Goal: Task Accomplishment & Management: Use online tool/utility

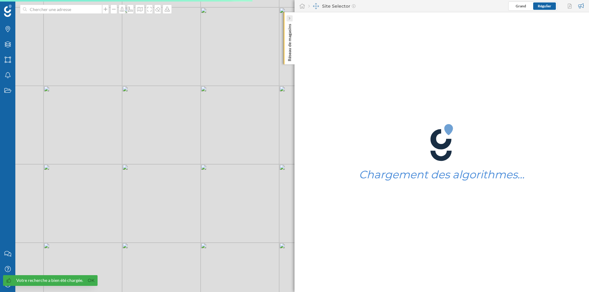
click at [289, 21] on icon at bounding box center [289, 18] width 2 height 6
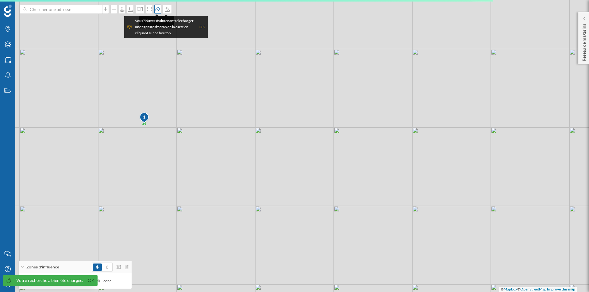
click at [158, 9] on icon at bounding box center [157, 9] width 6 height 5
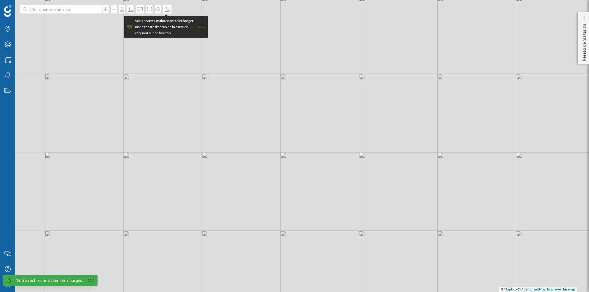
drag, startPoint x: 192, startPoint y: 204, endPoint x: 249, endPoint y: 191, distance: 58.6
click at [249, 191] on div "© Mapbox © OpenStreetMap Improve this map" at bounding box center [294, 146] width 589 height 292
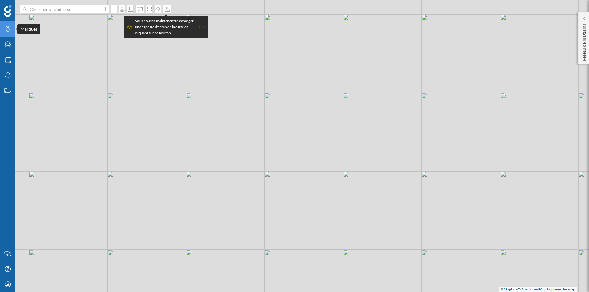
click at [14, 25] on div "Marques" at bounding box center [7, 28] width 15 height 15
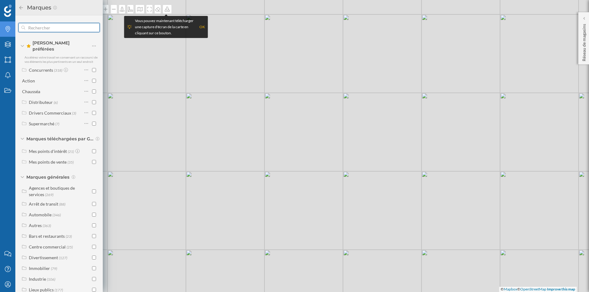
click at [66, 32] on input "text" at bounding box center [59, 27] width 68 height 12
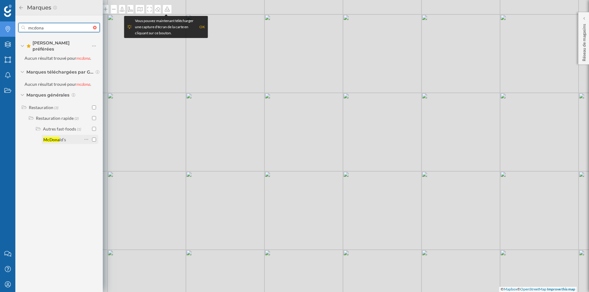
type input "mcdona"
click at [50, 137] on div "[PERSON_NAME] ld’s" at bounding box center [54, 139] width 23 height 5
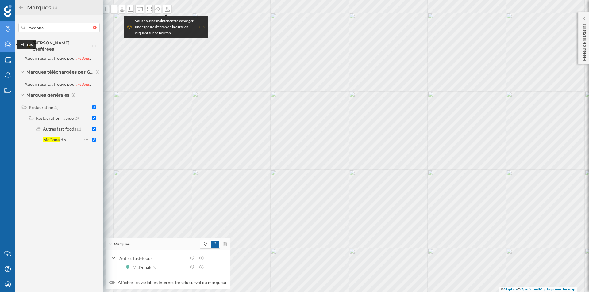
click at [7, 43] on icon "Filtres" at bounding box center [8, 44] width 8 height 6
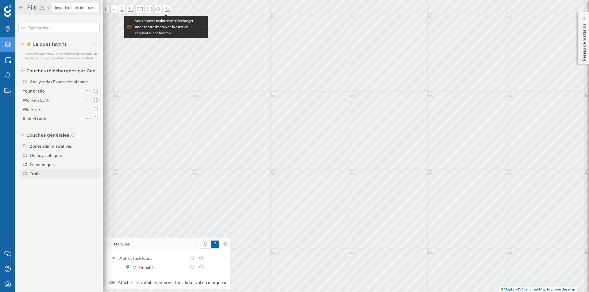
click at [34, 174] on div "Trafic" at bounding box center [35, 173] width 11 height 5
click at [39, 189] on div "Piéton" at bounding box center [38, 191] width 13 height 5
click at [93, 190] on input "Piéton" at bounding box center [95, 192] width 4 height 4
radio input "true"
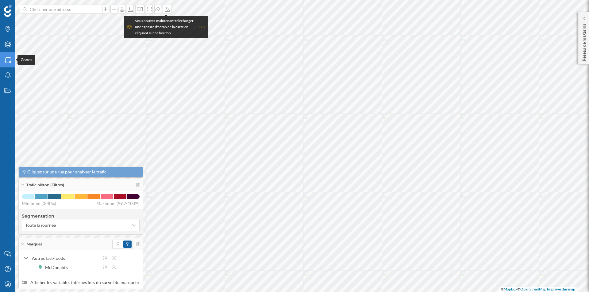
click at [3, 56] on div "Zones" at bounding box center [7, 59] width 15 height 15
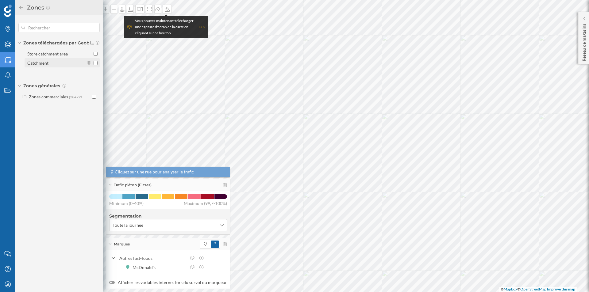
click at [39, 63] on div "Catchment" at bounding box center [37, 62] width 21 height 5
click at [93, 63] on input "Catchment" at bounding box center [95, 63] width 4 height 4
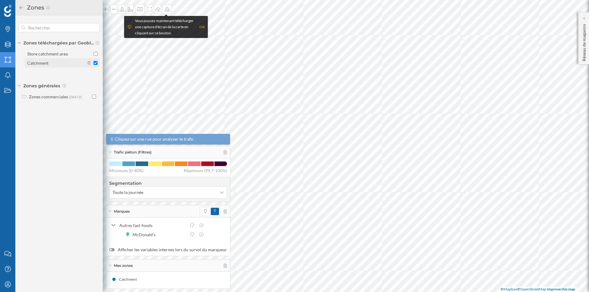
click at [96, 63] on input "Catchment" at bounding box center [95, 63] width 4 height 4
checkbox input "false"
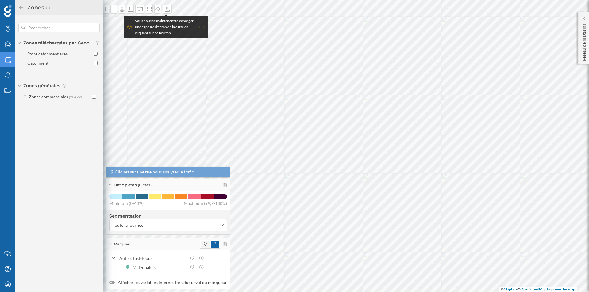
click at [204, 246] on span at bounding box center [205, 244] width 9 height 7
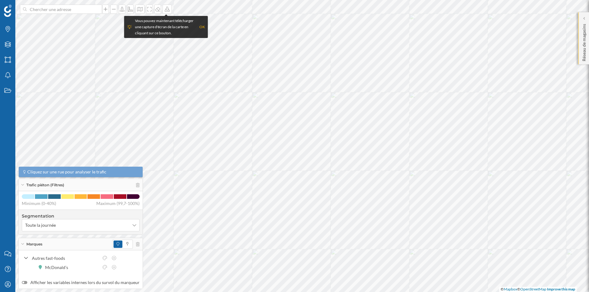
click at [586, 26] on p "Réseau de magasins" at bounding box center [584, 41] width 6 height 40
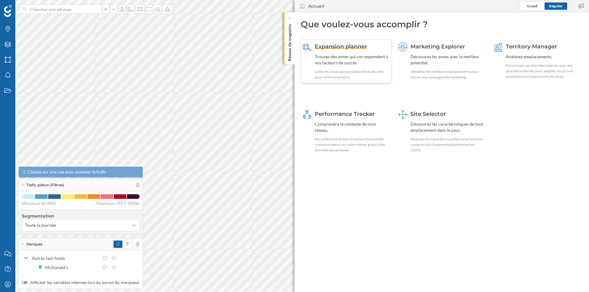
click at [378, 44] on div "Expansion planner" at bounding box center [351, 47] width 75 height 8
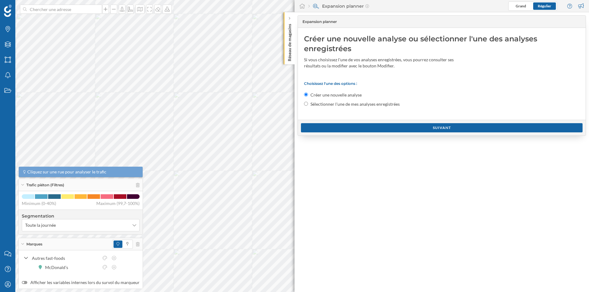
click at [333, 123] on div "Suivant" at bounding box center [442, 128] width 288 height 16
click at [333, 125] on div "Suivant" at bounding box center [441, 127] width 281 height 9
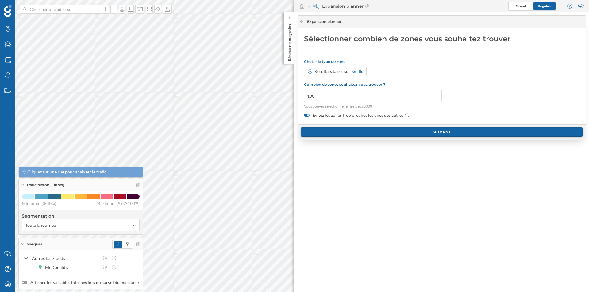
click at [318, 131] on div "Suivant" at bounding box center [441, 132] width 281 height 9
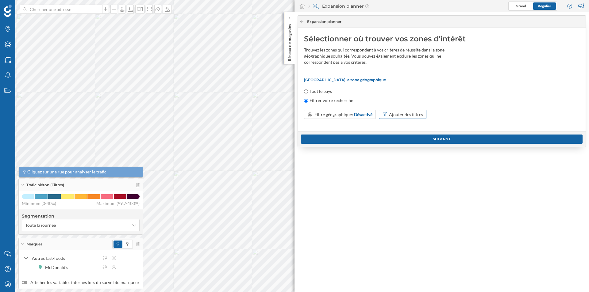
click at [392, 115] on div "Ajouter des filtres" at bounding box center [406, 114] width 34 height 6
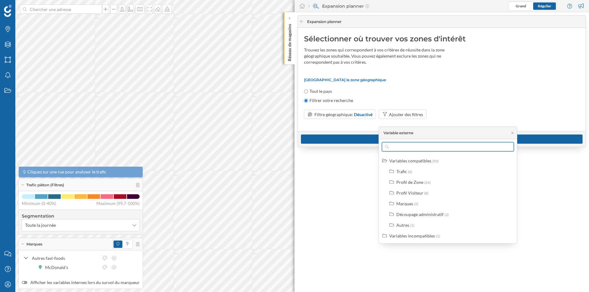
click at [399, 147] on input "text" at bounding box center [447, 146] width 118 height 9
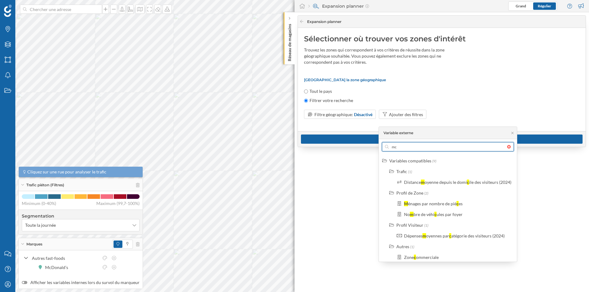
type input "m"
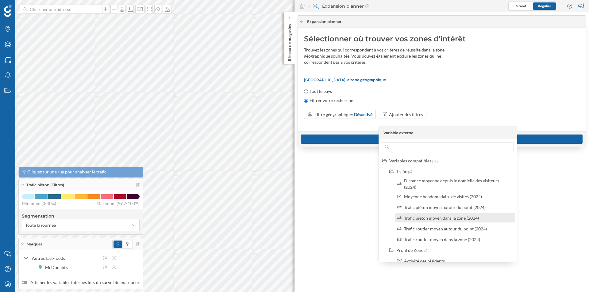
click at [411, 221] on div "Trafic piéton moyen dans la zone (2024)" at bounding box center [455, 217] width 120 height 9
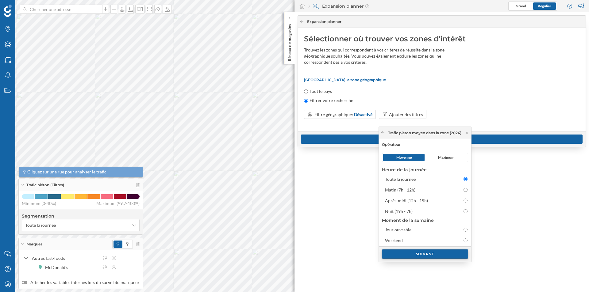
click at [427, 254] on div "Suivant" at bounding box center [425, 254] width 86 height 9
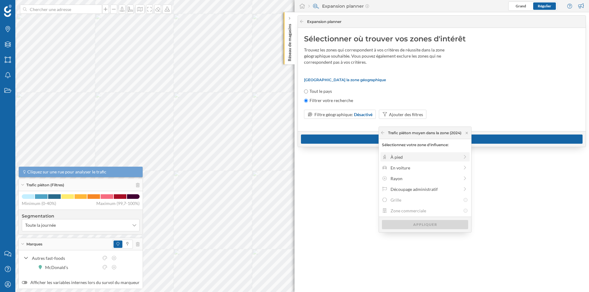
click at [455, 157] on div "À pied" at bounding box center [424, 157] width 69 height 6
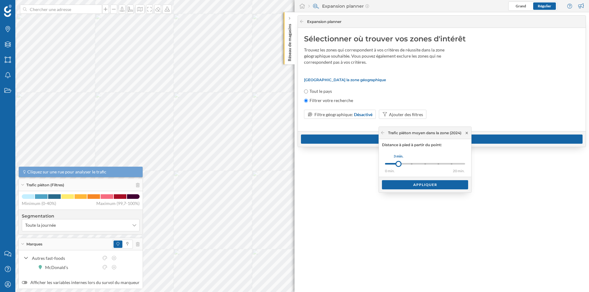
click at [467, 133] on icon at bounding box center [466, 133] width 5 height 4
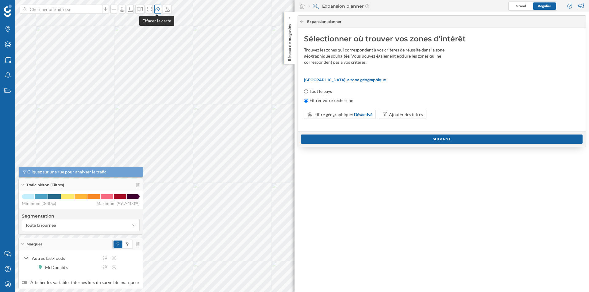
click at [157, 11] on icon at bounding box center [157, 9] width 5 height 4
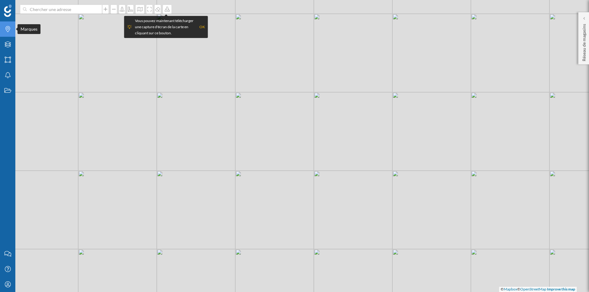
click at [5, 31] on icon "Marques" at bounding box center [8, 29] width 8 height 6
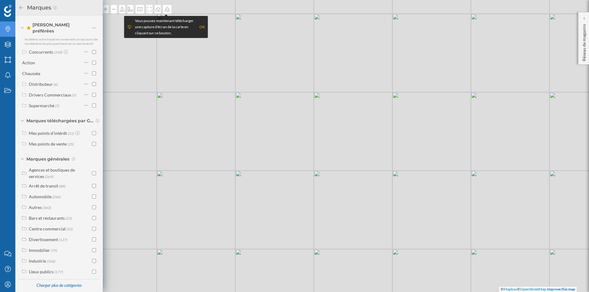
scroll to position [18, 0]
click at [43, 283] on div "Charger plus de catégories" at bounding box center [58, 285] width 53 height 9
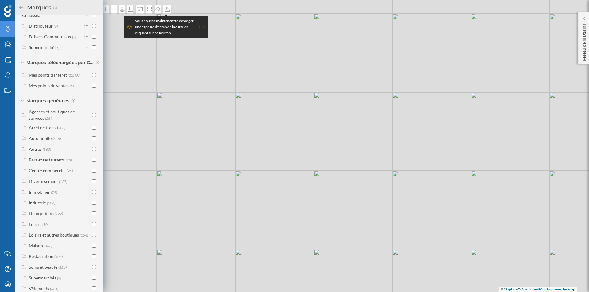
scroll to position [92, 0]
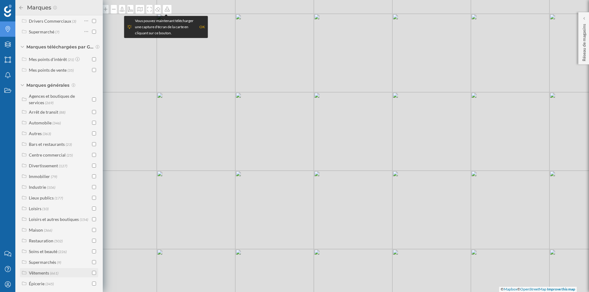
click at [48, 270] on div "Vêtements" at bounding box center [39, 272] width 20 height 5
click at [74, 270] on div "Vêtements (661)" at bounding box center [60, 273] width 62 height 6
click at [92, 271] on input "checkbox" at bounding box center [94, 273] width 4 height 4
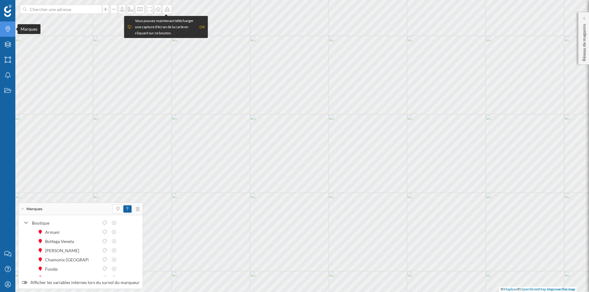
click at [9, 25] on div "Marques" at bounding box center [7, 28] width 15 height 15
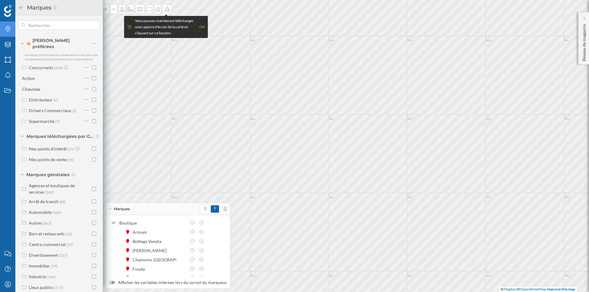
scroll to position [3, 0]
click at [59, 157] on div "Mes points de vente" at bounding box center [48, 159] width 38 height 5
click at [93, 157] on input "checkbox" at bounding box center [94, 159] width 4 height 4
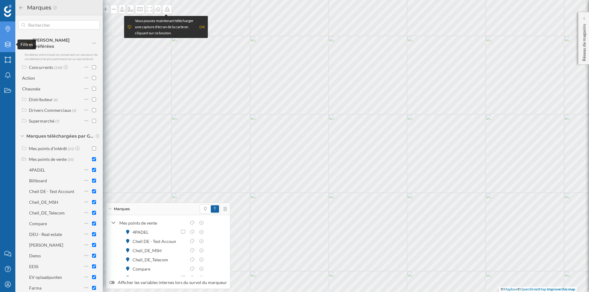
click at [4, 38] on div "Filtres" at bounding box center [7, 44] width 15 height 15
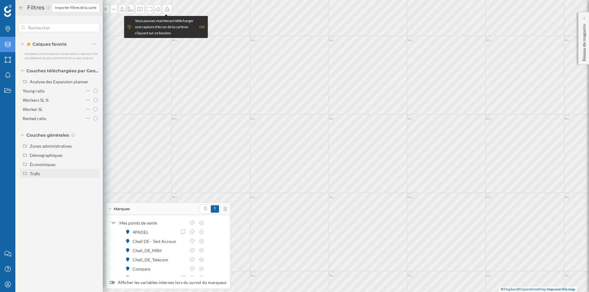
click at [28, 175] on div at bounding box center [26, 174] width 6 height 6
click at [37, 192] on div "Piéton" at bounding box center [38, 191] width 13 height 5
click at [93, 192] on input "Piéton" at bounding box center [95, 192] width 4 height 4
radio input "true"
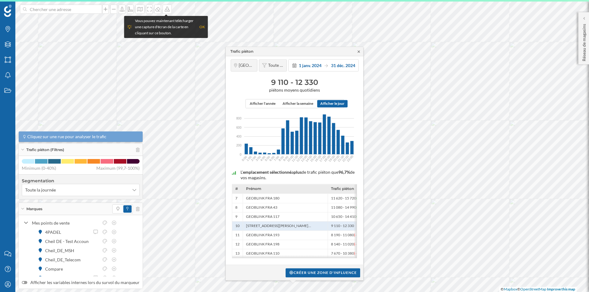
click at [357, 50] on icon at bounding box center [358, 52] width 5 height 4
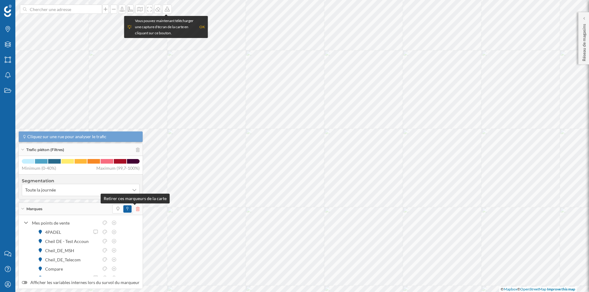
click at [136, 209] on icon at bounding box center [138, 209] width 4 height 4
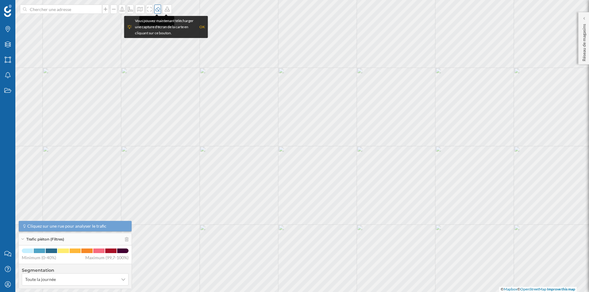
click at [154, 7] on icon at bounding box center [157, 9] width 6 height 5
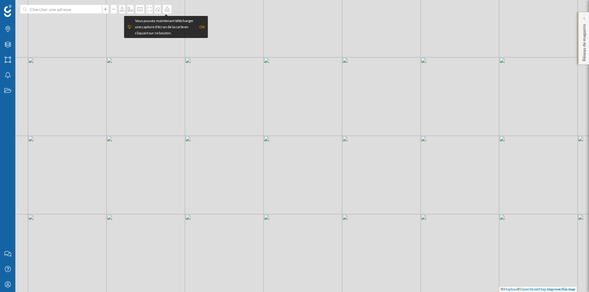
click at [585, 28] on p "Réseau de magasins" at bounding box center [584, 41] width 6 height 40
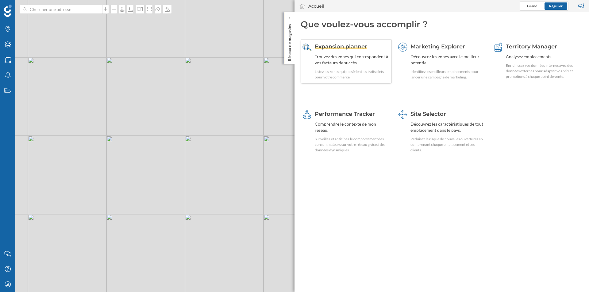
click at [355, 50] on span "Expansion planner" at bounding box center [340, 46] width 52 height 7
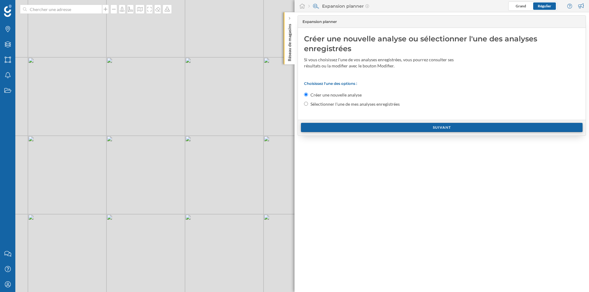
click at [355, 127] on div "Suivant" at bounding box center [441, 127] width 281 height 9
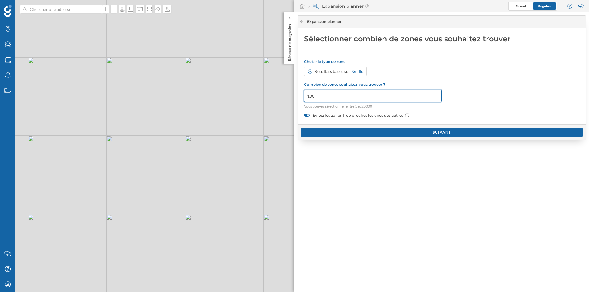
click at [359, 96] on input "100" at bounding box center [373, 96] width 138 height 12
type input "1000"
click at [348, 131] on div "Suivant" at bounding box center [441, 132] width 281 height 9
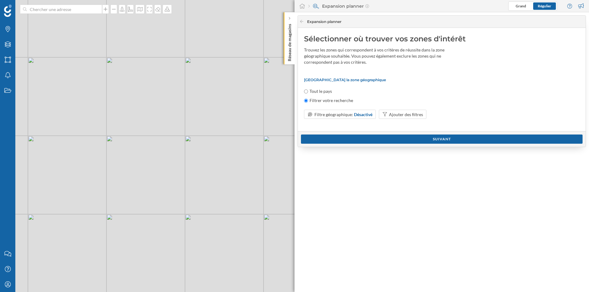
click at [233, 204] on div "© Mapbox © OpenStreetMap Improve this map" at bounding box center [294, 146] width 589 height 292
click at [242, 185] on div "© Mapbox © OpenStreetMap Improve this map" at bounding box center [294, 146] width 589 height 292
click at [242, 150] on div "© Mapbox © OpenStreetMap Improve this map" at bounding box center [294, 146] width 589 height 292
click at [242, 148] on div "© Mapbox © OpenStreetMap Improve this map" at bounding box center [294, 146] width 589 height 292
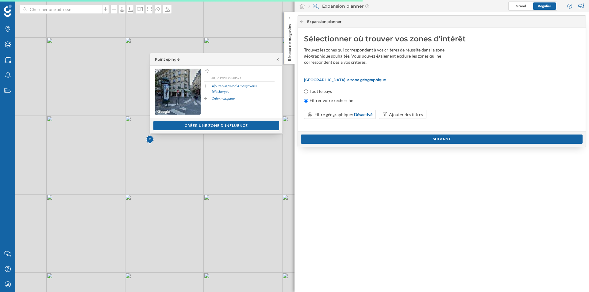
click at [276, 59] on icon at bounding box center [277, 60] width 5 height 4
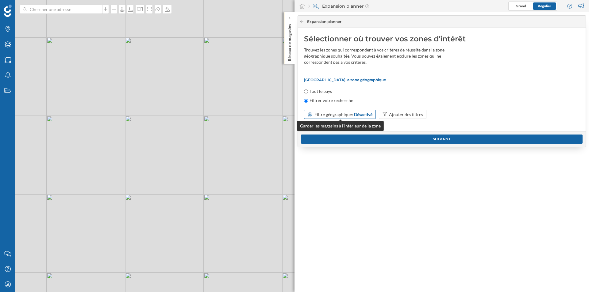
click at [316, 112] on span "Filtre géographique:" at bounding box center [333, 114] width 39 height 5
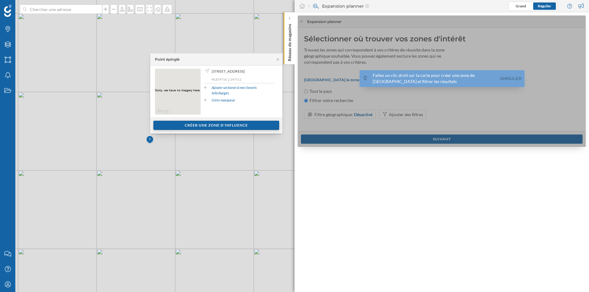
click at [191, 127] on div "Créer une zone d'influence" at bounding box center [216, 125] width 126 height 9
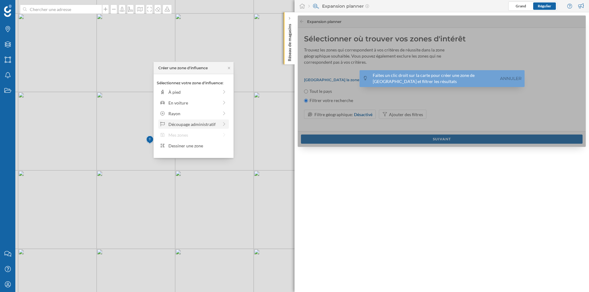
click at [193, 124] on div "Découpage administratif" at bounding box center [193, 124] width 50 height 6
click at [192, 116] on div "Commune Sans Arrondissements" at bounding box center [200, 113] width 64 height 6
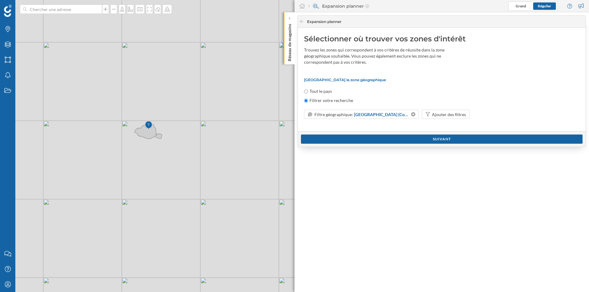
drag, startPoint x: 116, startPoint y: 121, endPoint x: 169, endPoint y: 135, distance: 54.5
click at [169, 135] on div "© Mapbox © OpenStreetMap Improve this map" at bounding box center [294, 146] width 589 height 292
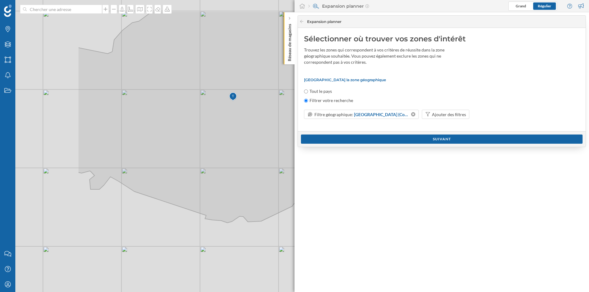
drag, startPoint x: 155, startPoint y: 199, endPoint x: 292, endPoint y: 240, distance: 143.0
click at [292, 240] on div "© Mapbox © OpenStreetMap Improve this map" at bounding box center [294, 146] width 589 height 292
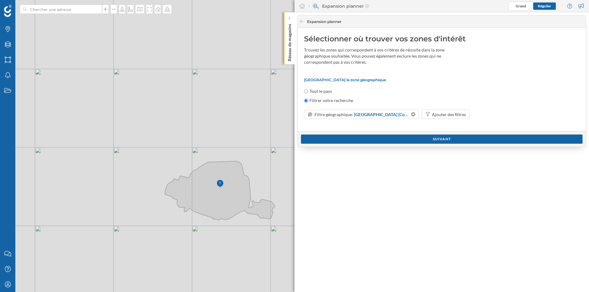
drag, startPoint x: 266, startPoint y: 264, endPoint x: 199, endPoint y: 246, distance: 69.1
click at [199, 246] on div "© Mapbox © OpenStreetMap Improve this map" at bounding box center [294, 146] width 589 height 292
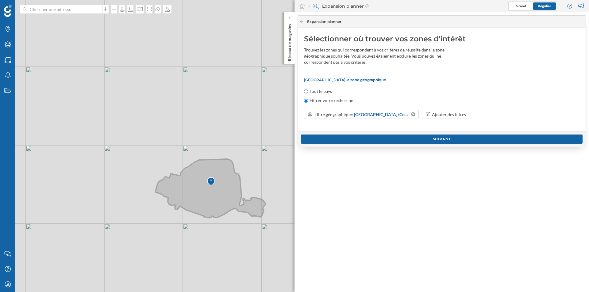
click at [184, 193] on icon at bounding box center [210, 188] width 110 height 59
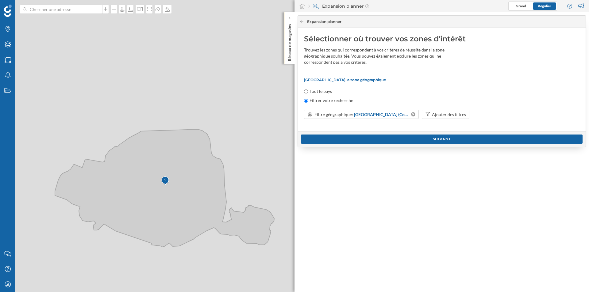
drag, startPoint x: 179, startPoint y: 277, endPoint x: 108, endPoint y: 234, distance: 83.1
click at [108, 234] on div "© Mapbox © OpenStreetMap Improve this map" at bounding box center [294, 146] width 589 height 292
click at [453, 114] on div "Ajouter des filtres" at bounding box center [449, 114] width 34 height 6
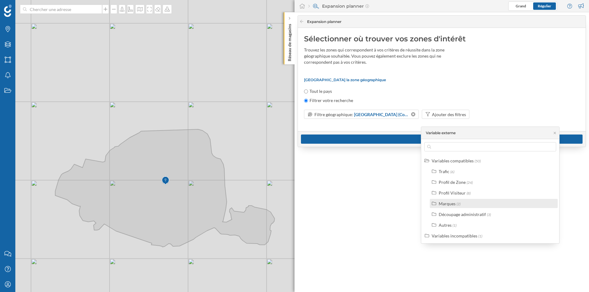
click at [449, 204] on div "Marques" at bounding box center [446, 203] width 17 height 5
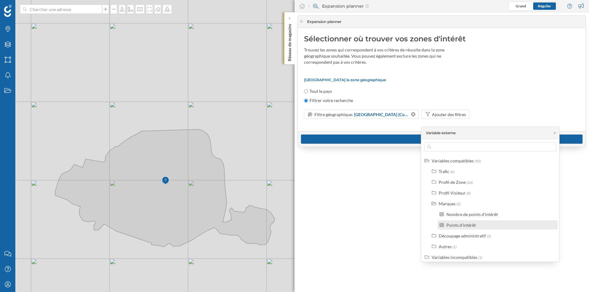
click at [451, 224] on div "Points d'intérêt" at bounding box center [460, 225] width 29 height 5
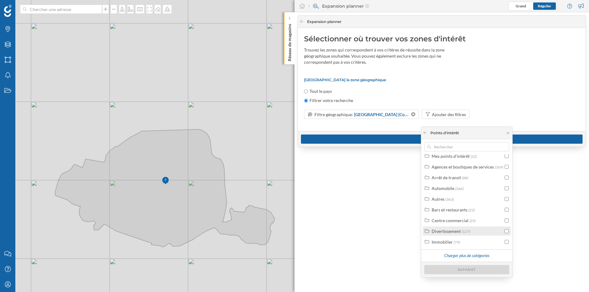
scroll to position [14, 0]
click at [450, 256] on div "Charger plus de catégories" at bounding box center [466, 257] width 53 height 9
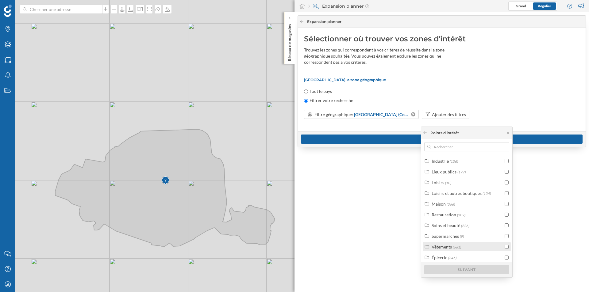
click at [448, 246] on div "Vêtements" at bounding box center [441, 246] width 20 height 5
drag, startPoint x: 448, startPoint y: 246, endPoint x: 507, endPoint y: 248, distance: 58.3
click at [507, 248] on input "checkbox" at bounding box center [506, 247] width 4 height 4
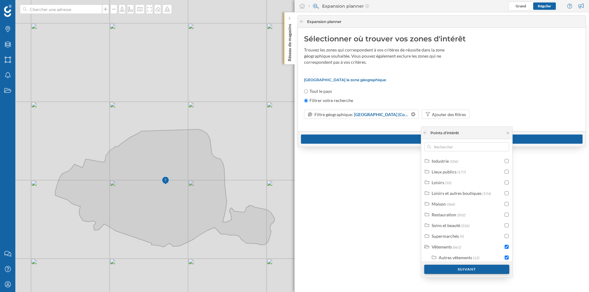
click at [475, 270] on div "Suivant" at bounding box center [466, 269] width 85 height 9
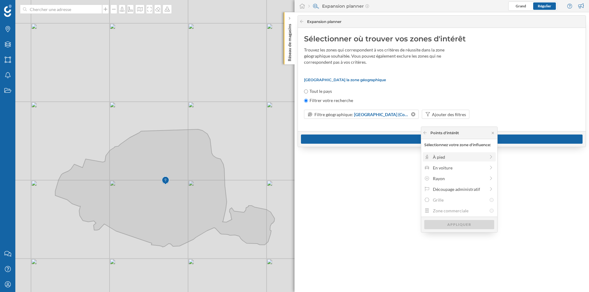
click at [430, 161] on div "À pied" at bounding box center [458, 156] width 73 height 9
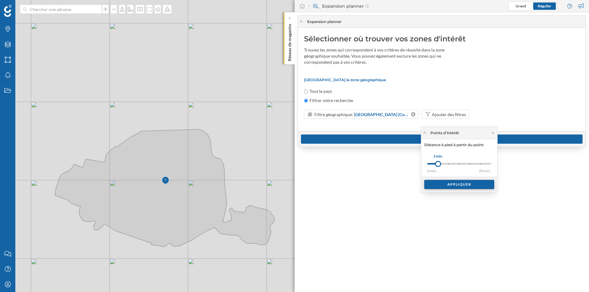
click at [440, 185] on div "Appliquer" at bounding box center [459, 184] width 70 height 9
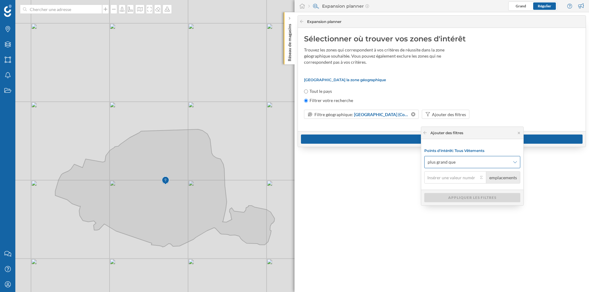
click at [461, 161] on span "plus grand que" at bounding box center [468, 162] width 82 height 6
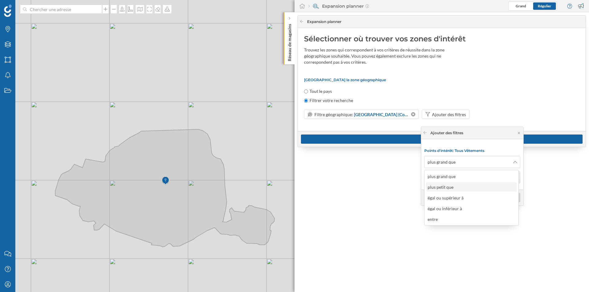
click at [455, 188] on div "plus petit que" at bounding box center [441, 187] width 29 height 6
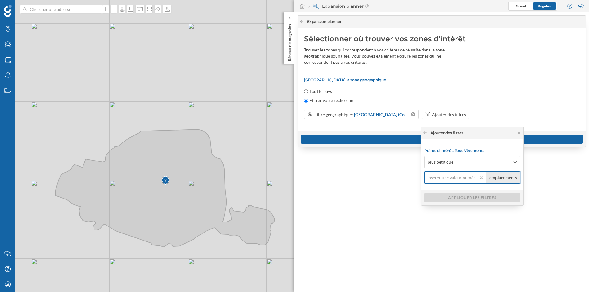
click at [456, 178] on input "emplacements" at bounding box center [451, 177] width 54 height 12
type input "1"
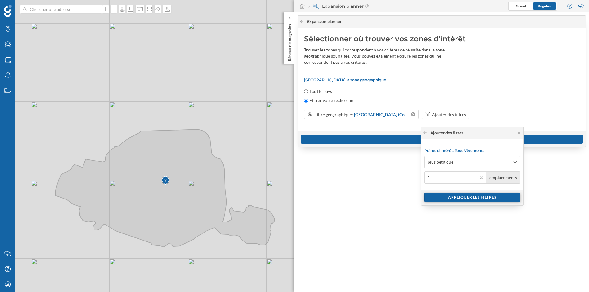
click at [455, 198] on div "Appliquer les filtres" at bounding box center [472, 197] width 96 height 9
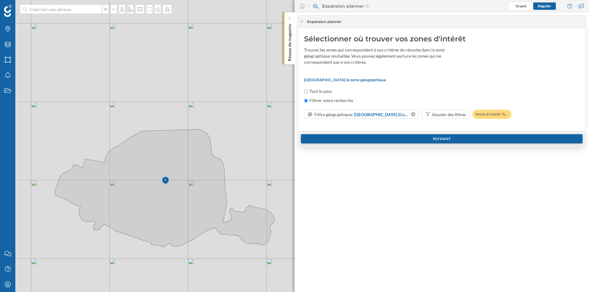
click at [367, 138] on div "Suivant" at bounding box center [441, 138] width 281 height 9
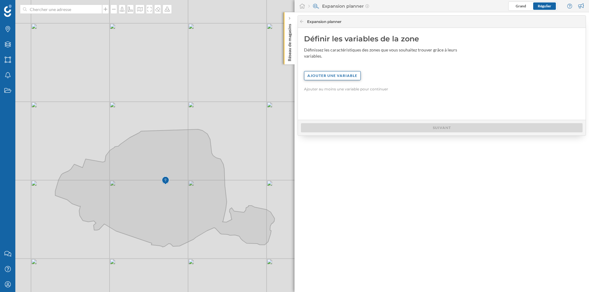
click at [346, 72] on div "Ajouter une variable" at bounding box center [332, 75] width 57 height 9
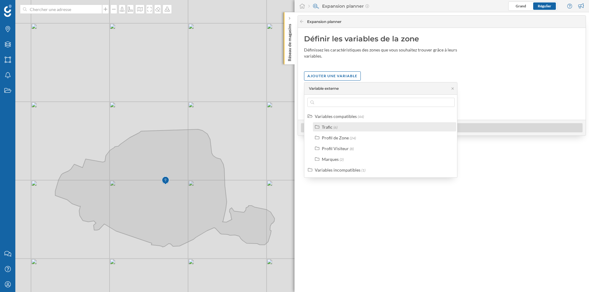
click at [336, 125] on span "(6)" at bounding box center [335, 127] width 4 height 5
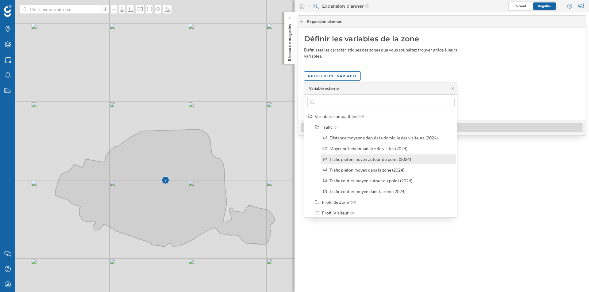
click at [384, 162] on div "Trafic piéton moyen autour du point (2024)" at bounding box center [370, 159] width 82 height 5
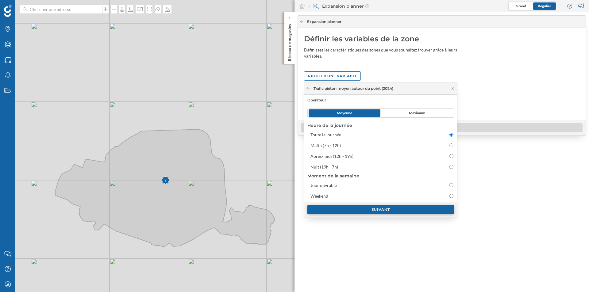
click at [348, 211] on div "Suivant" at bounding box center [380, 209] width 147 height 9
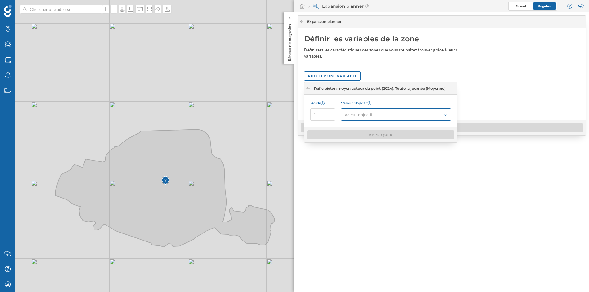
click at [385, 118] on div "Valeur objectif" at bounding box center [396, 115] width 110 height 12
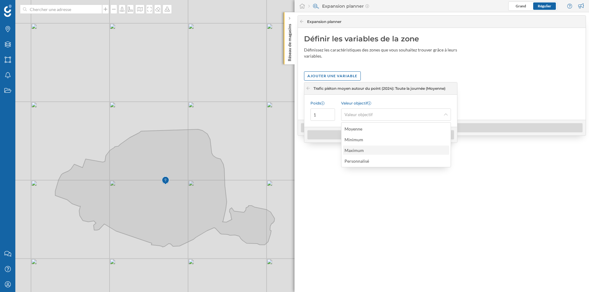
click at [373, 147] on div "Maximum" at bounding box center [395, 150] width 102 height 6
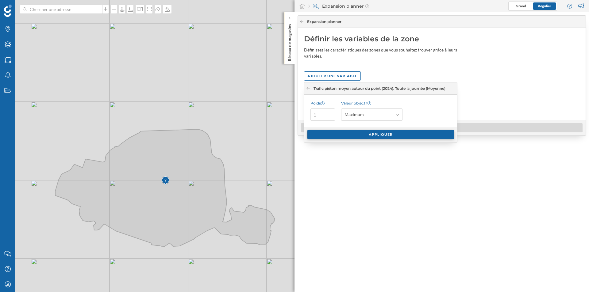
click at [380, 138] on div "Appliquer" at bounding box center [380, 134] width 147 height 9
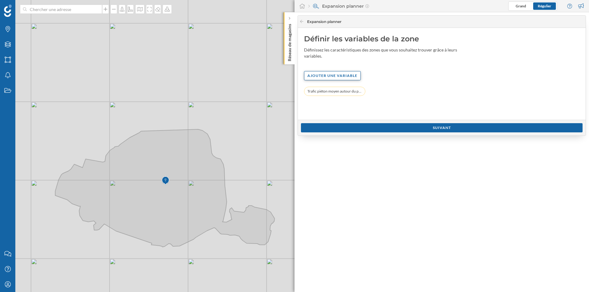
click at [335, 79] on div "Ajouter une variable" at bounding box center [332, 75] width 57 height 9
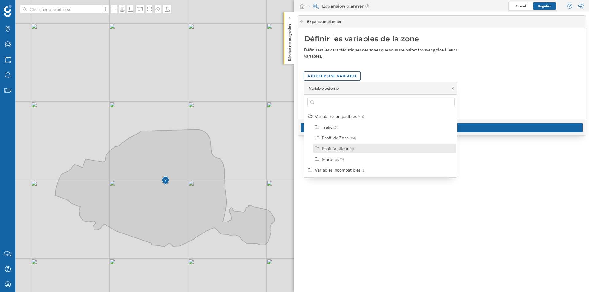
click at [332, 146] on div "Profil Visiteur" at bounding box center [335, 148] width 27 height 5
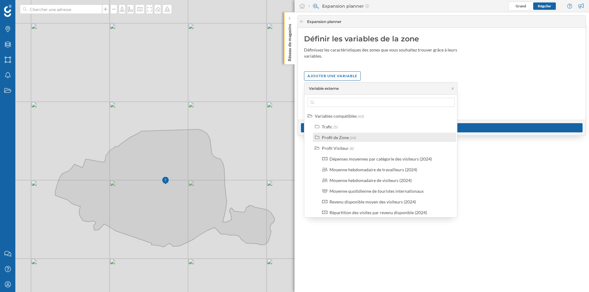
scroll to position [0, 0]
click at [354, 127] on div "Trafic (5)" at bounding box center [387, 127] width 131 height 6
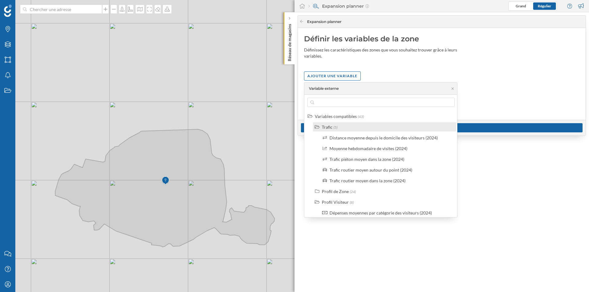
click at [354, 127] on div "Trafic (5)" at bounding box center [387, 127] width 131 height 6
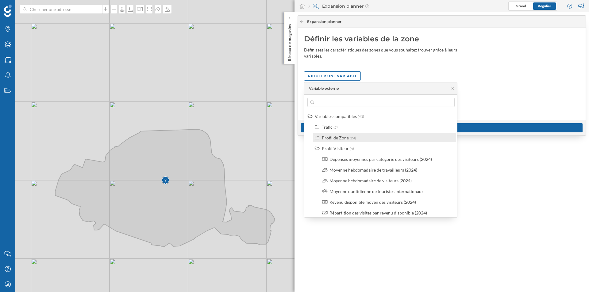
click at [354, 139] on span "(24)" at bounding box center [352, 138] width 6 height 5
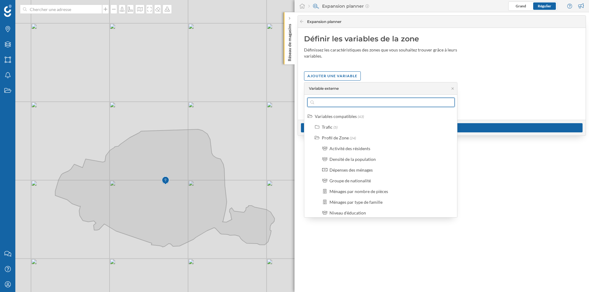
click at [337, 104] on input "text" at bounding box center [381, 102] width 134 height 9
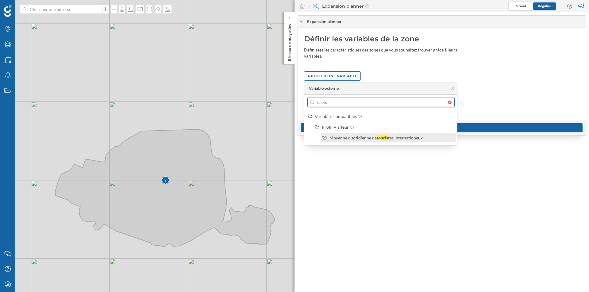
type input "touris"
click at [354, 139] on div "Moyenne quotidienne de" at bounding box center [352, 137] width 47 height 5
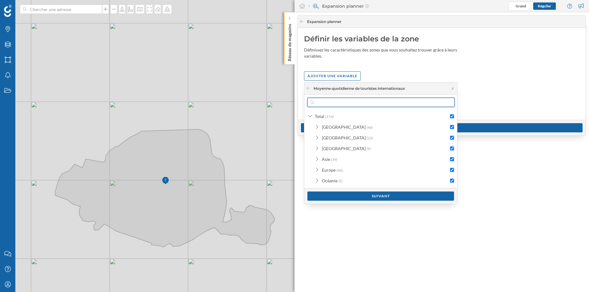
click at [328, 102] on input "text" at bounding box center [381, 102] width 134 height 9
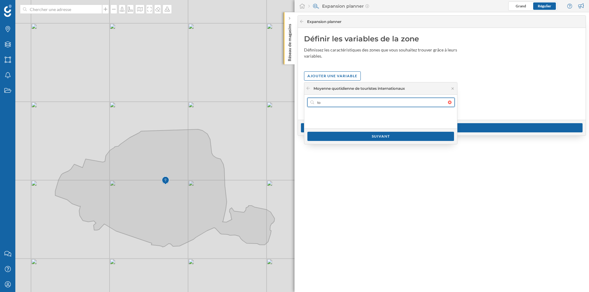
type input "t"
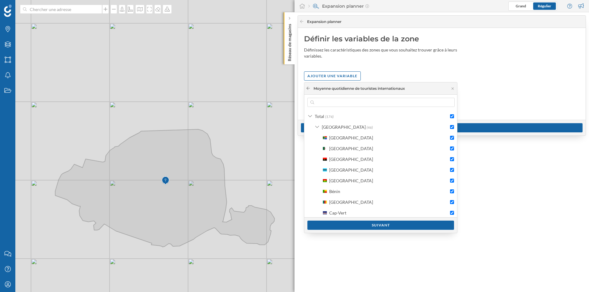
click at [308, 89] on icon at bounding box center [308, 88] width 5 height 4
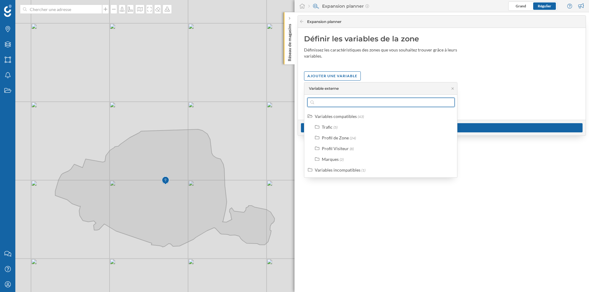
click at [326, 107] on input "text" at bounding box center [381, 102] width 134 height 9
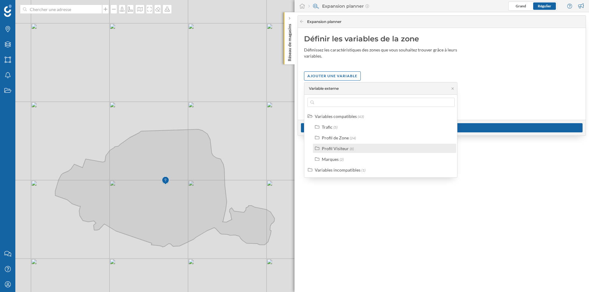
click at [337, 151] on div "Profil Visiteur" at bounding box center [335, 148] width 27 height 5
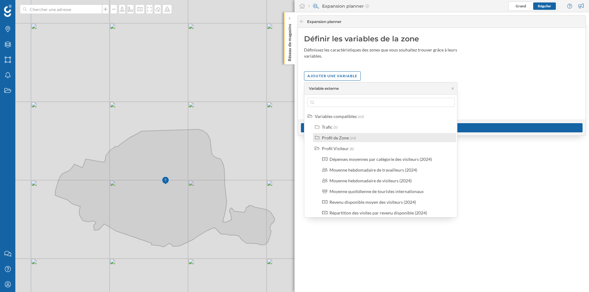
click at [334, 138] on div "Profil de Zone" at bounding box center [335, 137] width 27 height 5
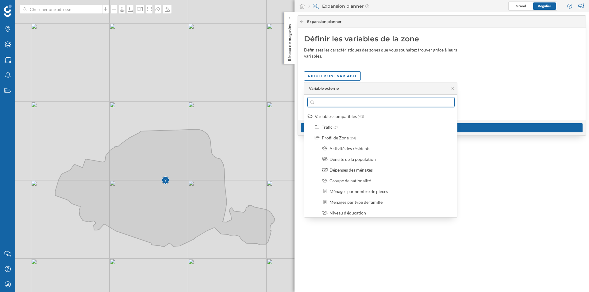
click at [339, 101] on input "text" at bounding box center [381, 102] width 134 height 9
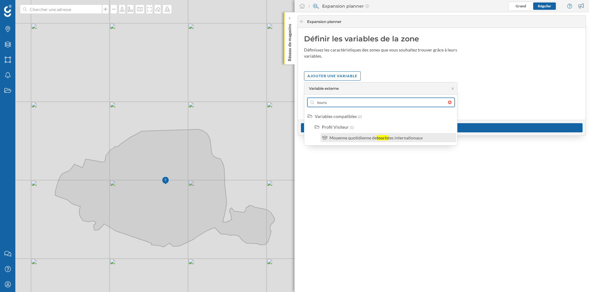
type input "touris"
click at [373, 135] on label "Moyenne quotidienne de touris tes internationaux" at bounding box center [375, 138] width 93 height 6
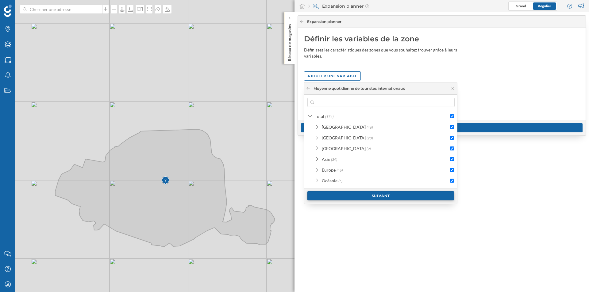
click at [358, 197] on div "Suivant" at bounding box center [380, 195] width 147 height 9
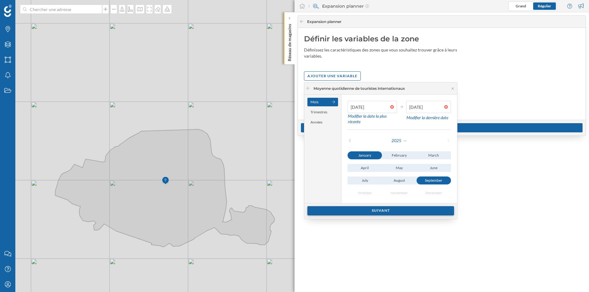
click at [381, 212] on div "Suivant" at bounding box center [380, 210] width 147 height 9
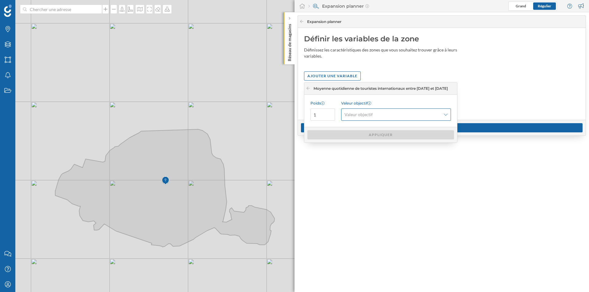
click at [389, 119] on div "Valeur objectif" at bounding box center [396, 115] width 110 height 12
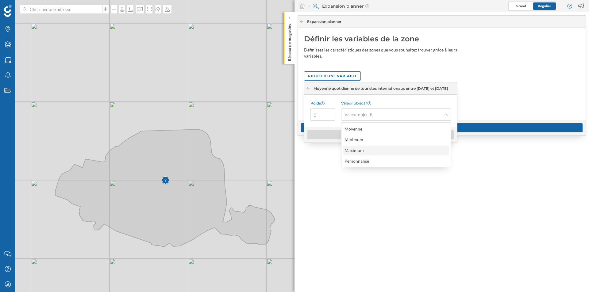
click at [378, 149] on div "Maximum" at bounding box center [395, 150] width 102 height 6
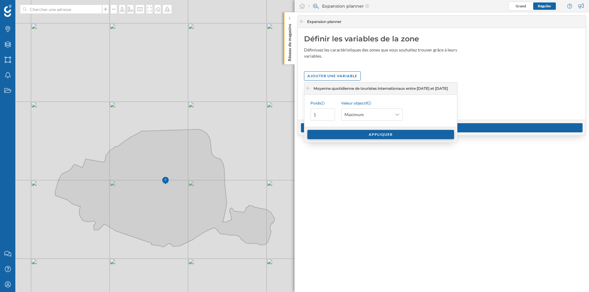
click at [387, 135] on div "Appliquer" at bounding box center [380, 134] width 147 height 9
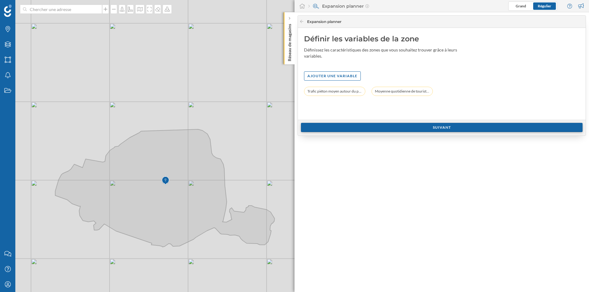
click at [331, 125] on div "Suivant" at bounding box center [441, 127] width 281 height 9
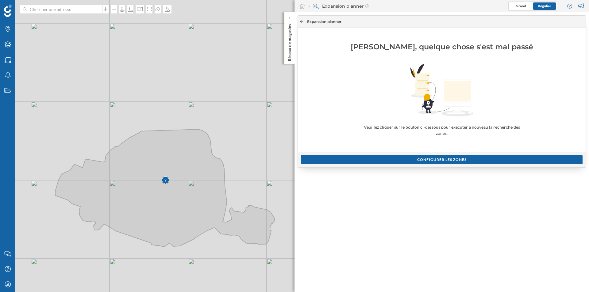
click at [300, 19] on div at bounding box center [301, 22] width 5 height 6
click at [333, 160] on div "Configurer les zones" at bounding box center [441, 159] width 281 height 9
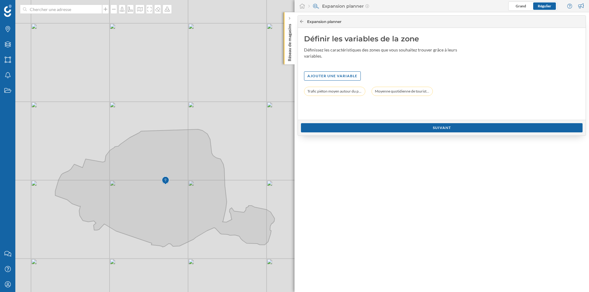
click at [302, 21] on icon at bounding box center [301, 22] width 5 height 4
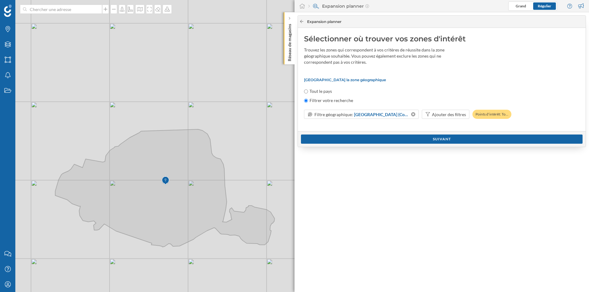
click at [302, 21] on icon at bounding box center [301, 22] width 5 height 4
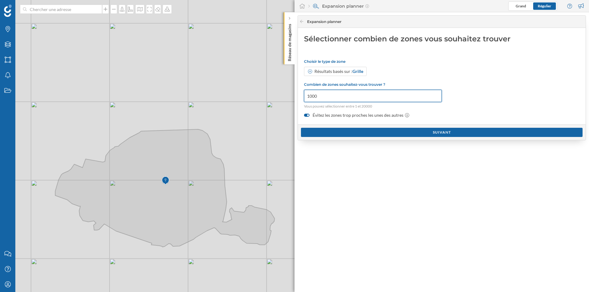
click at [338, 97] on input "1000" at bounding box center [373, 96] width 138 height 12
type input "100"
click at [361, 130] on div "Suivant" at bounding box center [441, 132] width 281 height 9
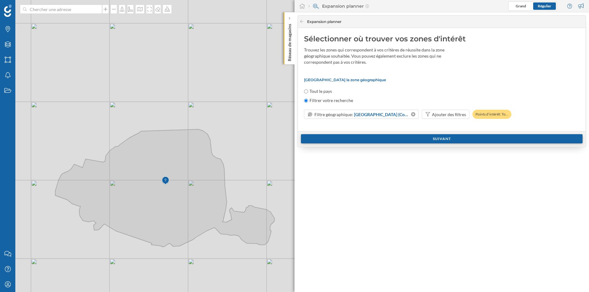
click at [365, 137] on div "Suivant" at bounding box center [441, 138] width 281 height 9
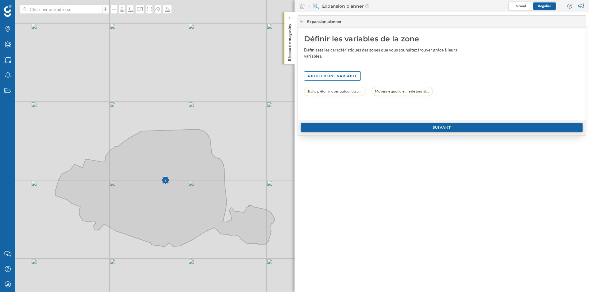
click at [345, 127] on div "Suivant" at bounding box center [441, 127] width 281 height 9
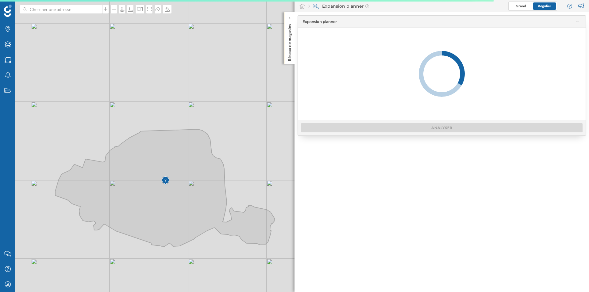
click at [345, 127] on div "Analyser" at bounding box center [441, 127] width 281 height 9
click at [6, 281] on div "Mon profil" at bounding box center [7, 284] width 15 height 15
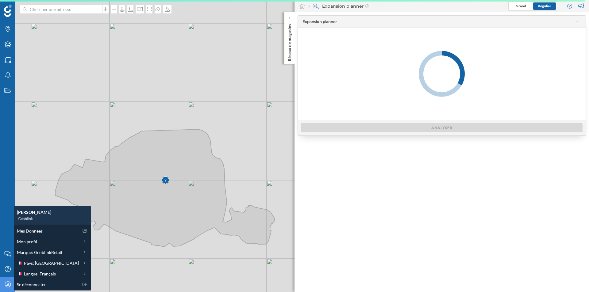
click at [6, 281] on div "Mon profil" at bounding box center [7, 284] width 15 height 15
click at [361, 218] on div "Expansion planner Analyser" at bounding box center [441, 152] width 294 height 280
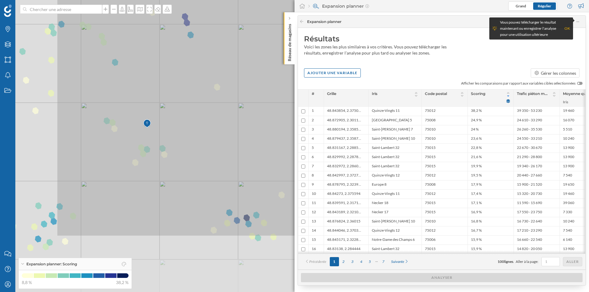
drag, startPoint x: 152, startPoint y: 178, endPoint x: 269, endPoint y: 80, distance: 152.8
click at [269, 80] on icon at bounding box center [314, 67] width 516 height 337
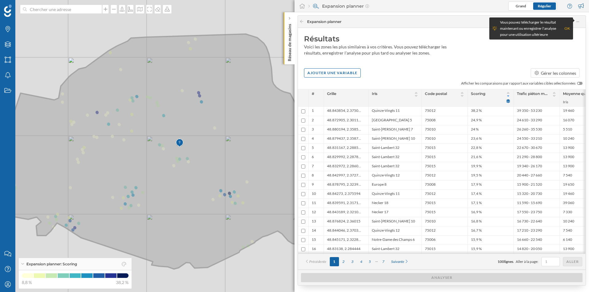
drag, startPoint x: 217, startPoint y: 104, endPoint x: 214, endPoint y: 142, distance: 38.7
click at [214, 142] on icon at bounding box center [178, 151] width 439 height 235
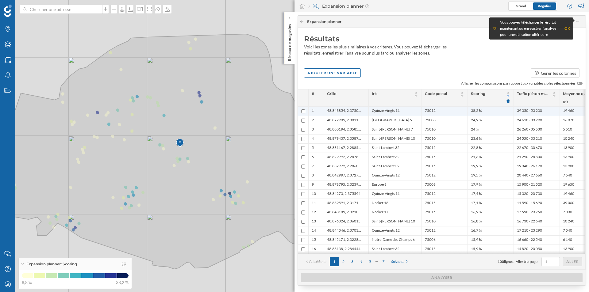
click at [382, 112] on span "Quinze-Vingts 11" at bounding box center [386, 111] width 28 height 6
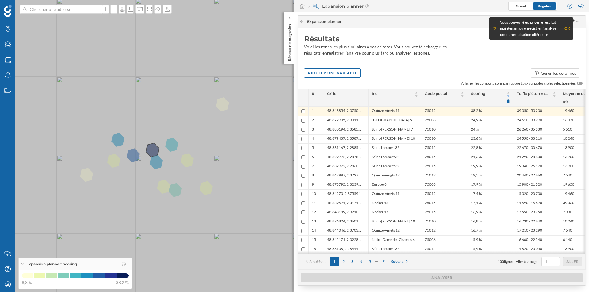
click at [149, 149] on icon at bounding box center [294, 146] width 707 height 352
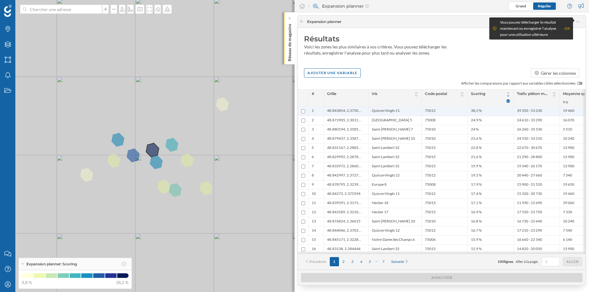
click at [304, 110] on input "checkbox" at bounding box center [303, 111] width 4 height 4
checkbox input "true"
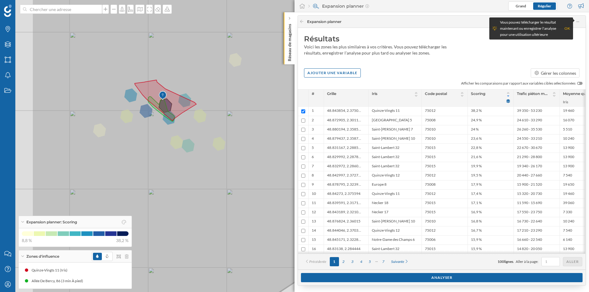
drag, startPoint x: 186, startPoint y: 177, endPoint x: 278, endPoint y: 162, distance: 92.9
click at [278, 162] on icon at bounding box center [385, 131] width 707 height 352
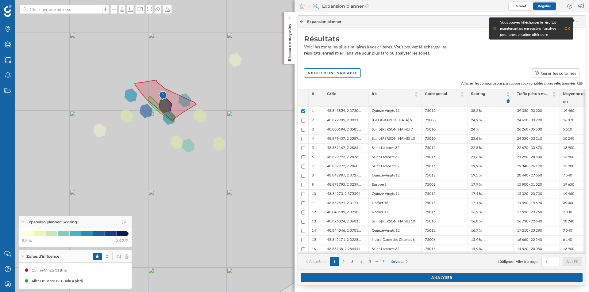
click at [303, 19] on div at bounding box center [301, 22] width 5 height 6
click at [154, 11] on icon at bounding box center [157, 9] width 6 height 5
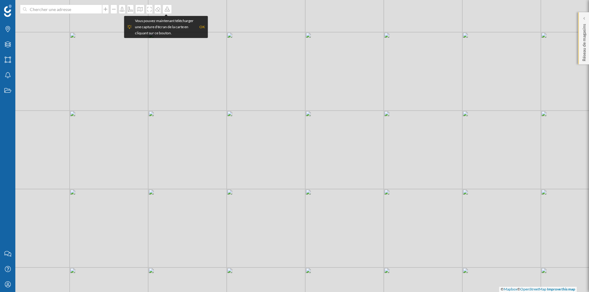
click at [588, 31] on div "Réseau de magasins" at bounding box center [583, 38] width 11 height 52
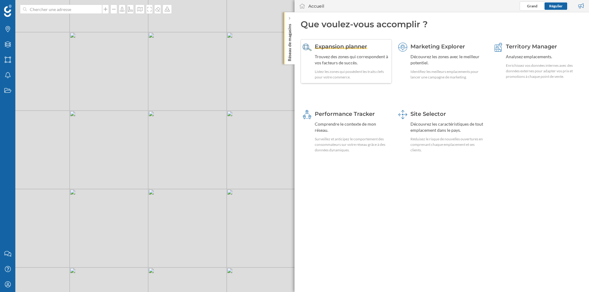
click at [338, 51] on div "Expansion planner Trouvez des zones qui correspondent à vos facteurs de succès.…" at bounding box center [351, 61] width 75 height 37
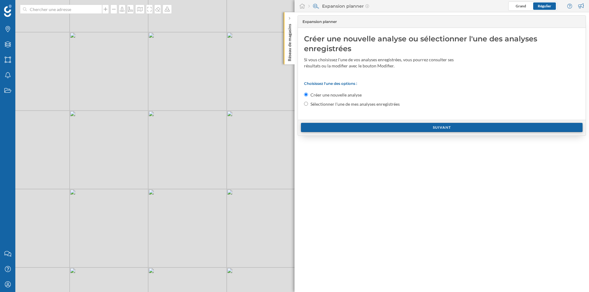
click at [349, 130] on div "Suivant" at bounding box center [441, 127] width 281 height 9
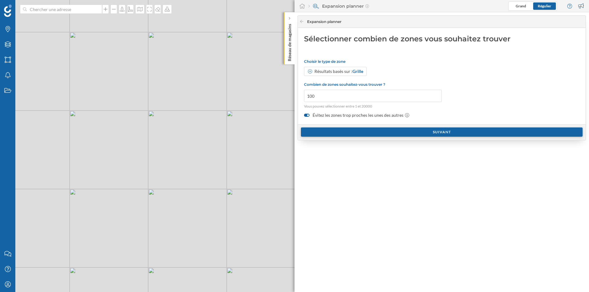
click at [348, 129] on div "Suivant" at bounding box center [441, 132] width 281 height 9
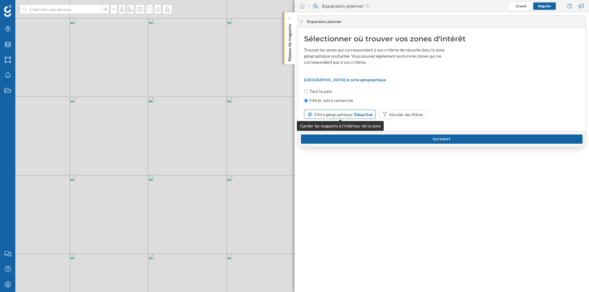
click at [363, 115] on div "Désactivé" at bounding box center [363, 114] width 18 height 6
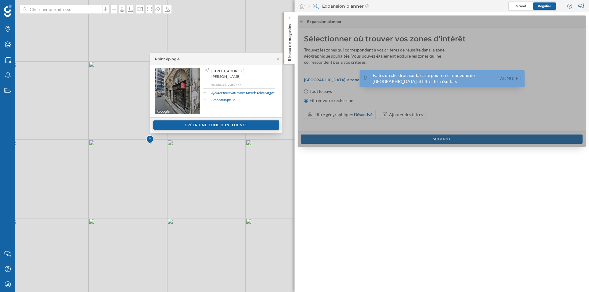
click at [203, 125] on div "Créer une zone d'influence" at bounding box center [216, 124] width 126 height 9
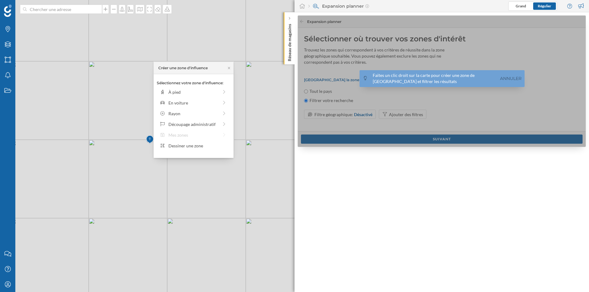
click at [203, 125] on div "Découpage administratif" at bounding box center [193, 124] width 50 height 6
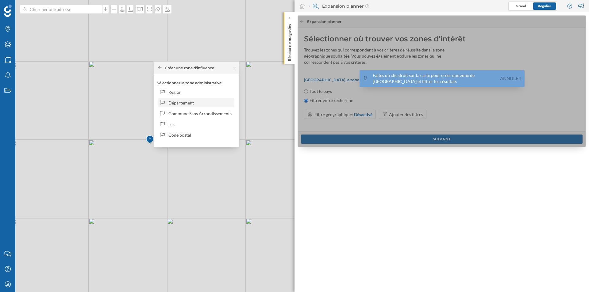
click at [197, 100] on div "Département" at bounding box center [200, 103] width 64 height 6
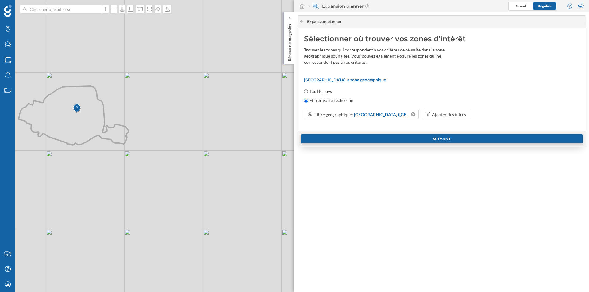
click at [353, 138] on div "Suivant" at bounding box center [441, 138] width 281 height 9
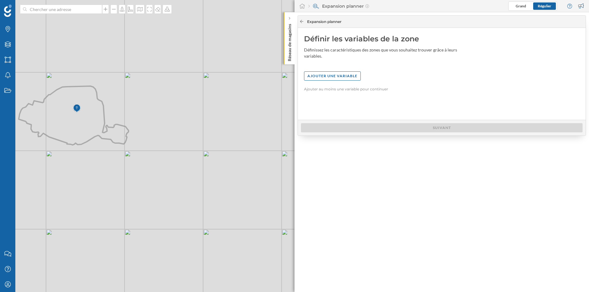
click at [303, 20] on icon at bounding box center [301, 22] width 5 height 4
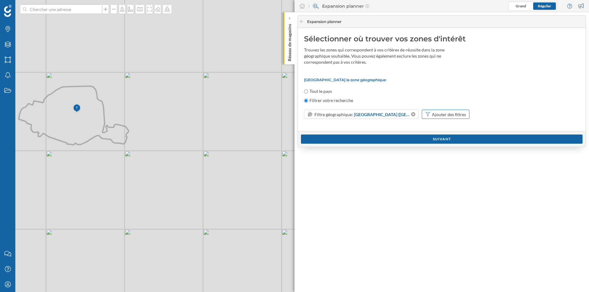
click at [432, 116] on div "Ajouter des filtres" at bounding box center [449, 114] width 34 height 6
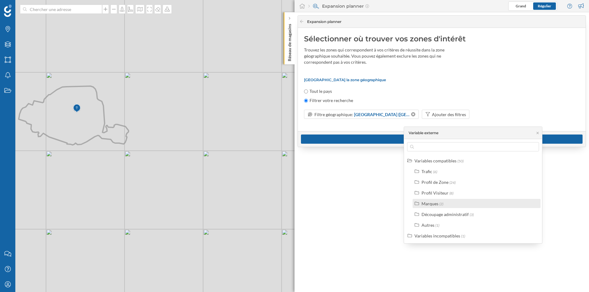
click at [424, 200] on label "Marques (2)" at bounding box center [432, 203] width 22 height 6
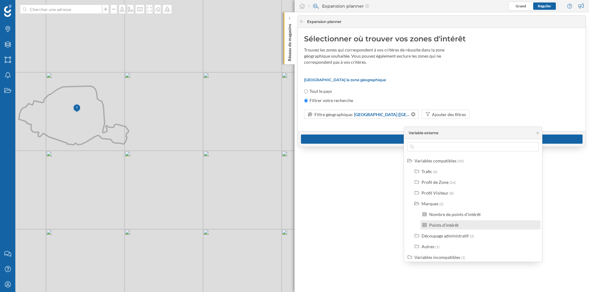
click at [433, 223] on div "Points d'intérêt" at bounding box center [443, 225] width 29 height 5
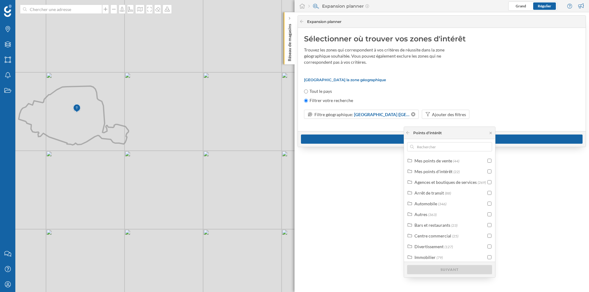
click at [441, 83] on div "[GEOGRAPHIC_DATA] la zone géographique Tout le pays Filtrer votre recherche Fil…" at bounding box center [441, 102] width 275 height 48
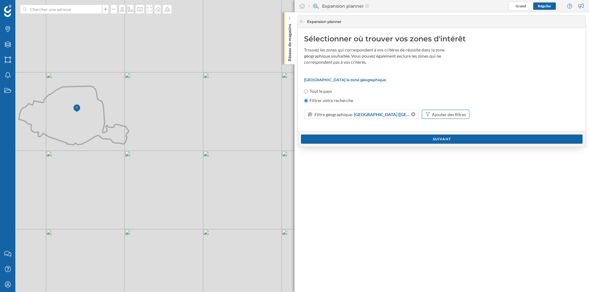
click at [432, 114] on div "Ajouter des filtres" at bounding box center [449, 114] width 34 height 6
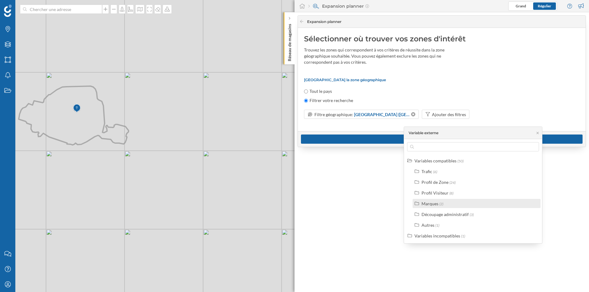
click at [438, 204] on label "Marques (2)" at bounding box center [432, 203] width 22 height 6
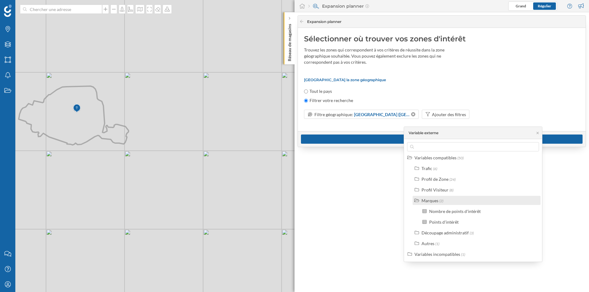
scroll to position [1, 0]
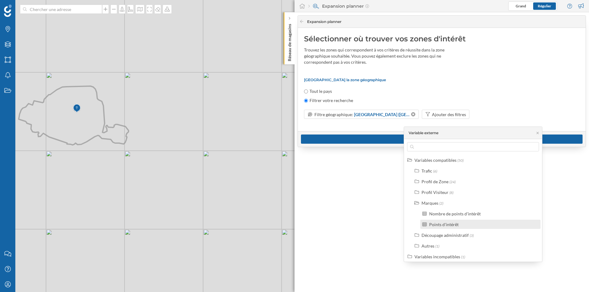
click at [439, 225] on div "Points d'intérêt" at bounding box center [443, 224] width 29 height 5
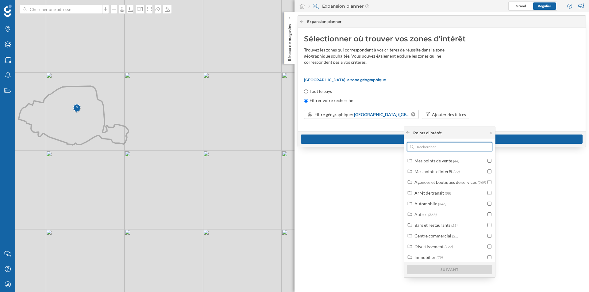
click at [448, 147] on input "text" at bounding box center [449, 146] width 71 height 9
type input "JD"
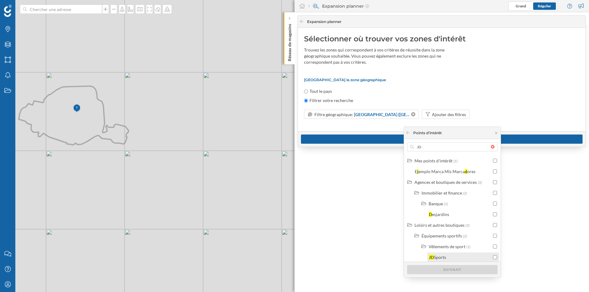
click at [435, 256] on div "Sports" at bounding box center [439, 257] width 12 height 5
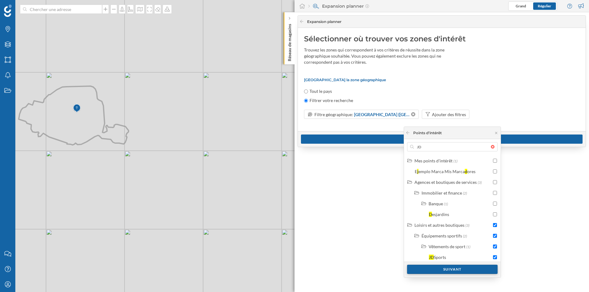
click at [437, 268] on div "Suivant" at bounding box center [452, 269] width 90 height 9
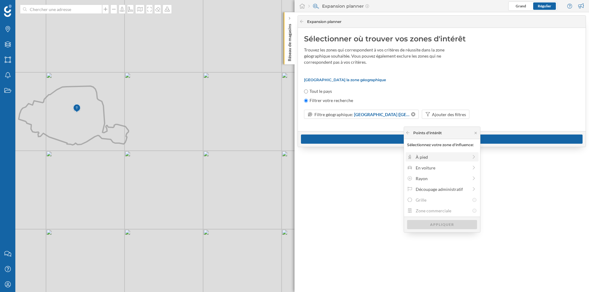
click at [438, 154] on div "À pied" at bounding box center [441, 157] width 52 height 6
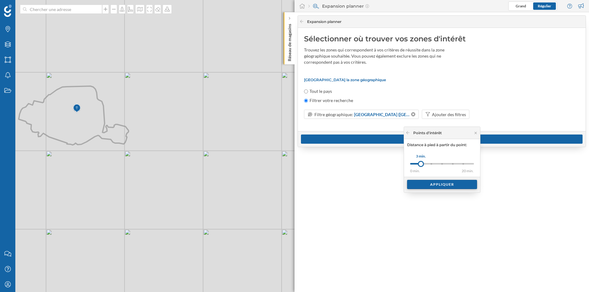
click at [435, 184] on div "Appliquer" at bounding box center [442, 184] width 70 height 9
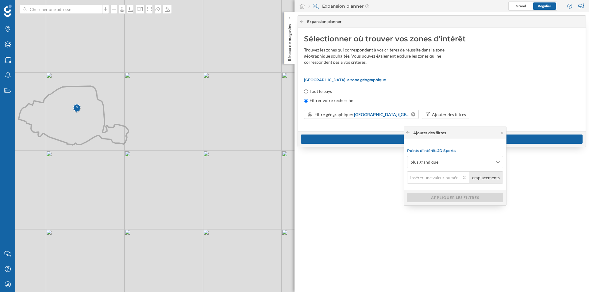
click at [436, 176] on input "emplacements" at bounding box center [434, 177] width 54 height 12
type input "1"
type input "0"
click at [444, 197] on div "Appliquer les filtres" at bounding box center [455, 197] width 96 height 9
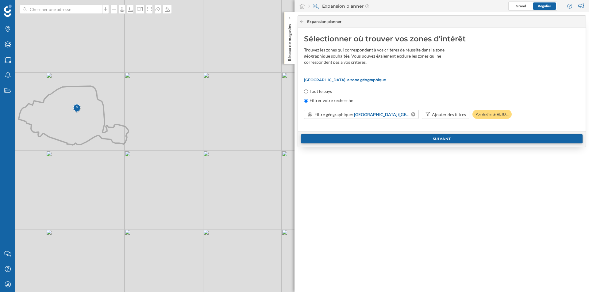
click at [405, 138] on div "Suivant" at bounding box center [441, 138] width 281 height 9
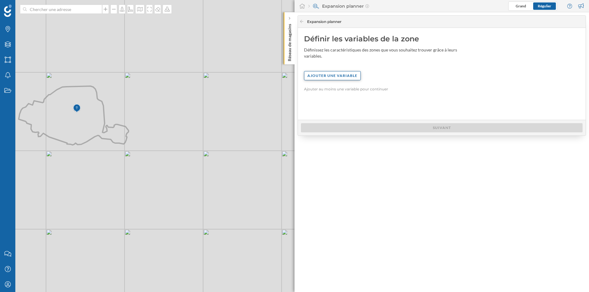
click at [313, 76] on div "Ajouter une variable" at bounding box center [332, 75] width 57 height 9
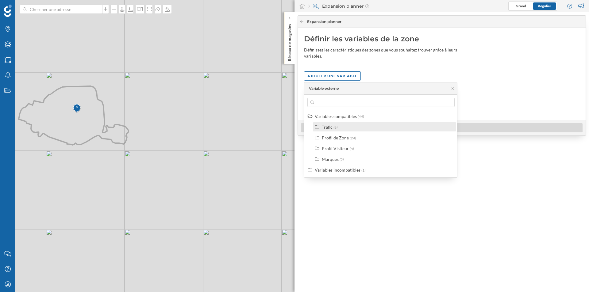
click at [325, 126] on div "Trafic" at bounding box center [327, 126] width 11 height 5
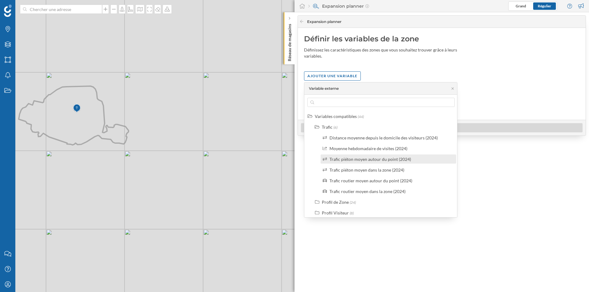
click at [372, 163] on div "Trafic piéton moyen autour du point (2024)" at bounding box center [387, 158] width 135 height 9
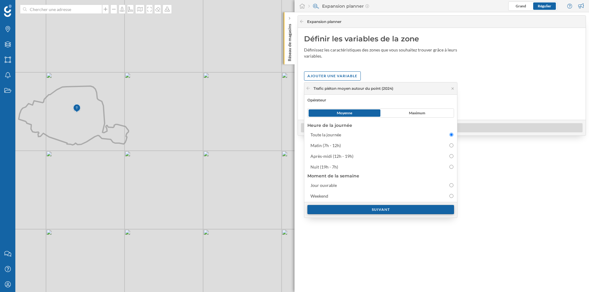
click at [360, 208] on div "Suivant" at bounding box center [380, 209] width 147 height 9
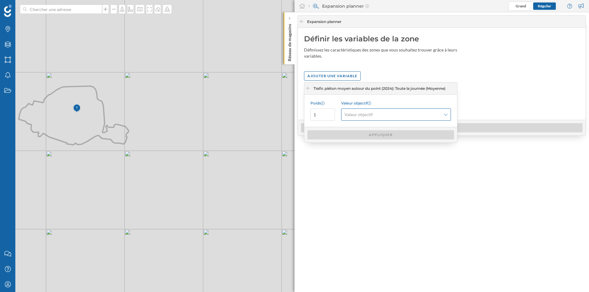
click at [372, 113] on span "Valeur objectif" at bounding box center [392, 115] width 96 height 6
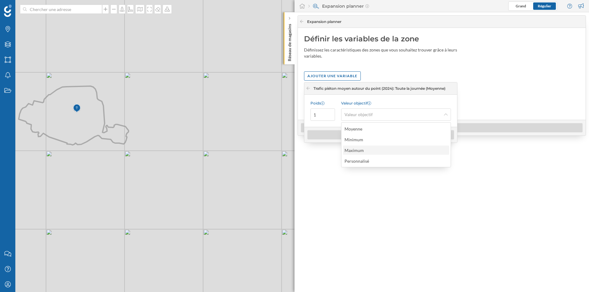
click at [367, 146] on div "Maximum" at bounding box center [396, 150] width 106 height 9
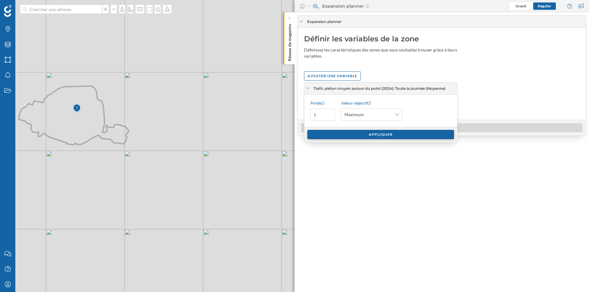
click at [379, 133] on div "Appliquer" at bounding box center [380, 134] width 147 height 9
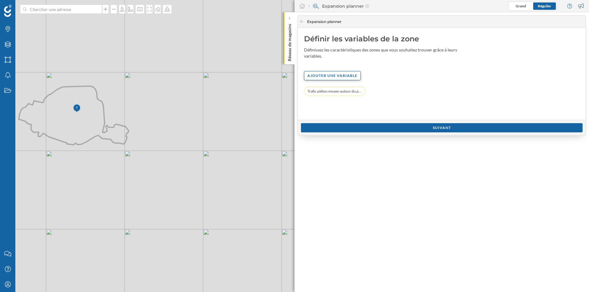
click at [351, 72] on div "Ajouter une variable" at bounding box center [332, 75] width 57 height 9
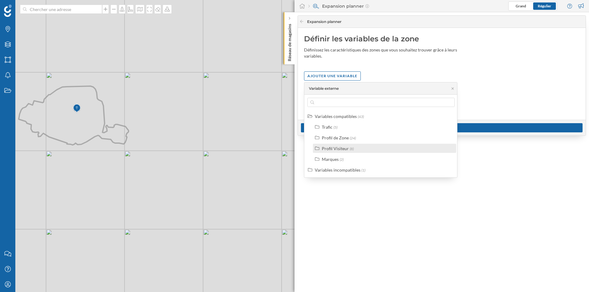
click at [340, 144] on div "Profil Visiteur (8)" at bounding box center [384, 148] width 143 height 9
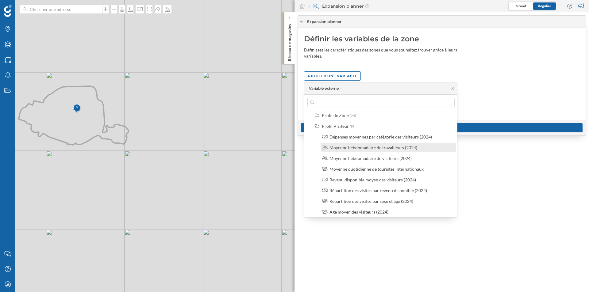
scroll to position [23, 0]
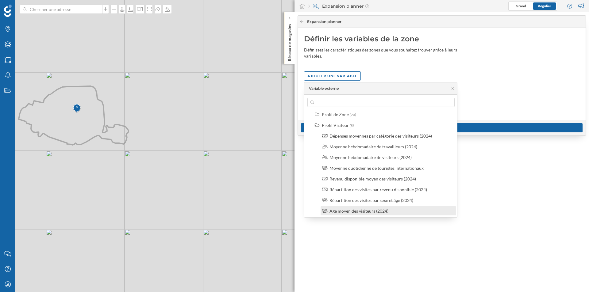
click at [341, 212] on div "Âge moyen des visiteurs (2024)" at bounding box center [358, 210] width 59 height 5
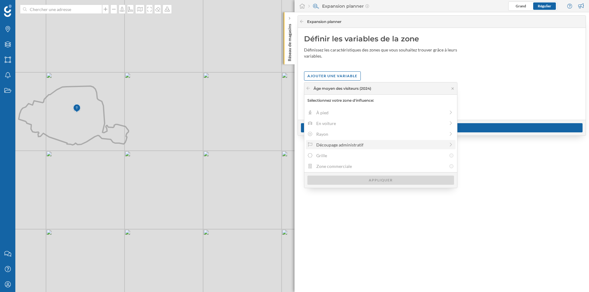
click at [354, 147] on div "Découpage administratif" at bounding box center [380, 145] width 129 height 6
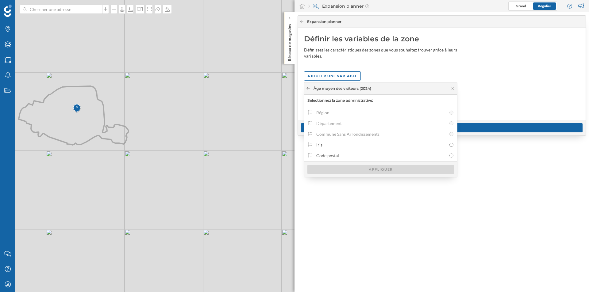
click at [306, 90] on icon at bounding box center [308, 88] width 5 height 4
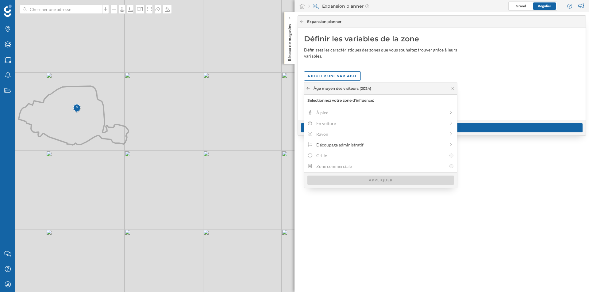
click at [306, 90] on icon at bounding box center [308, 88] width 5 height 4
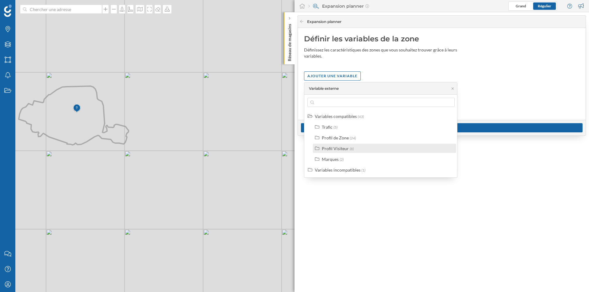
click at [329, 151] on div "Profil Visiteur" at bounding box center [335, 148] width 27 height 5
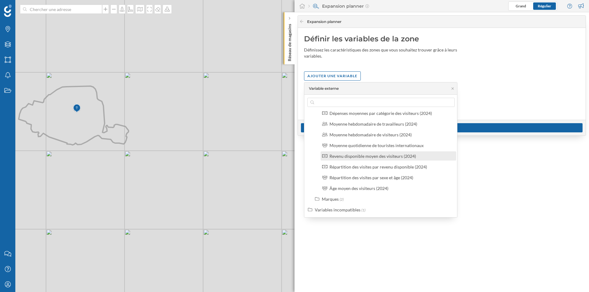
scroll to position [46, 0]
click at [361, 189] on div "Âge moyen des visiteurs (2024)" at bounding box center [358, 188] width 59 height 5
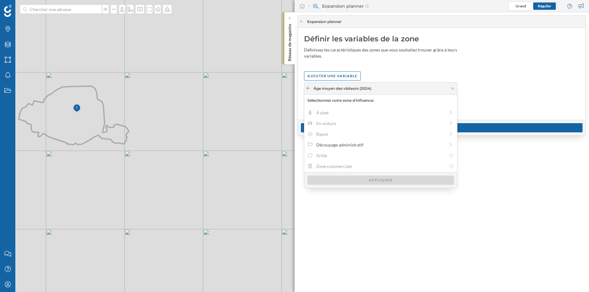
click at [308, 90] on div at bounding box center [308, 89] width 5 height 6
click at [309, 88] on icon at bounding box center [308, 88] width 5 height 4
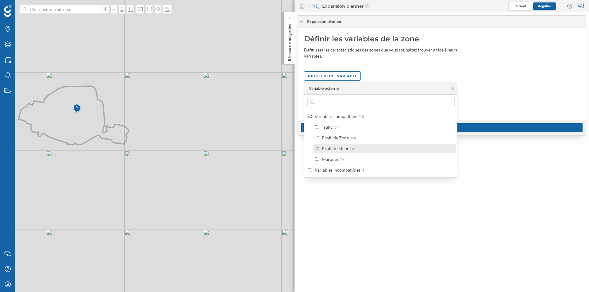
click at [335, 149] on div "Profil Visiteur" at bounding box center [335, 148] width 27 height 5
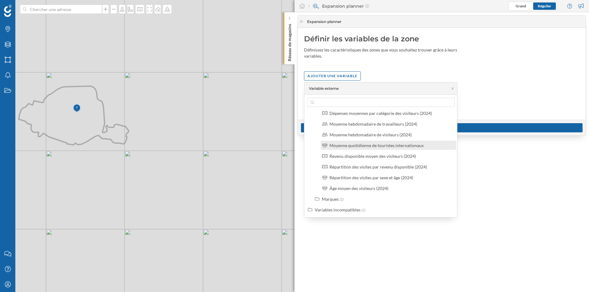
scroll to position [45, 0]
click at [353, 189] on div "Âge moyen des visiteurs (2024)" at bounding box center [358, 188] width 59 height 5
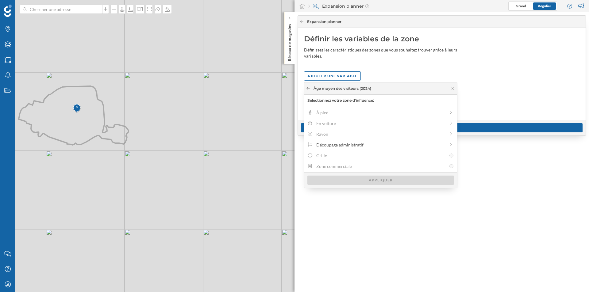
click at [308, 89] on icon at bounding box center [308, 88] width 5 height 4
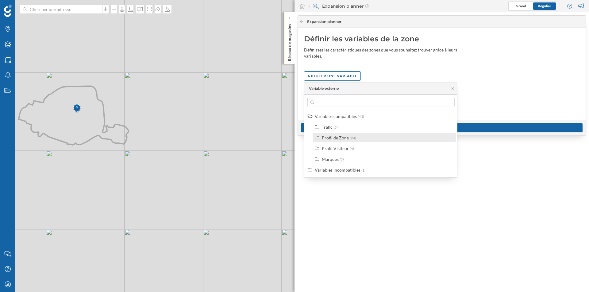
click at [329, 138] on div "Profil de Zone" at bounding box center [335, 137] width 27 height 5
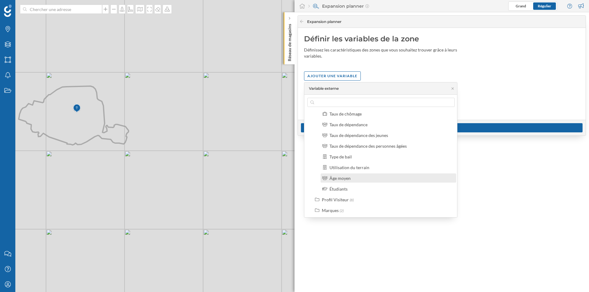
scroll to position [203, 0]
click at [363, 179] on div "Âge moyen" at bounding box center [390, 181] width 123 height 6
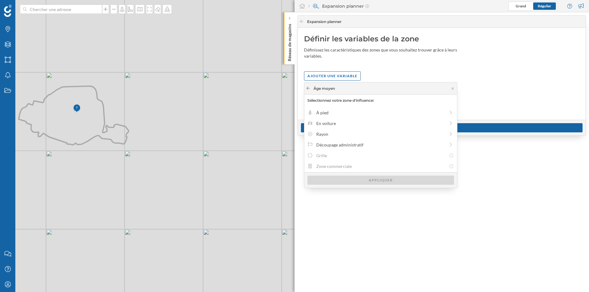
click at [309, 90] on icon at bounding box center [308, 88] width 5 height 4
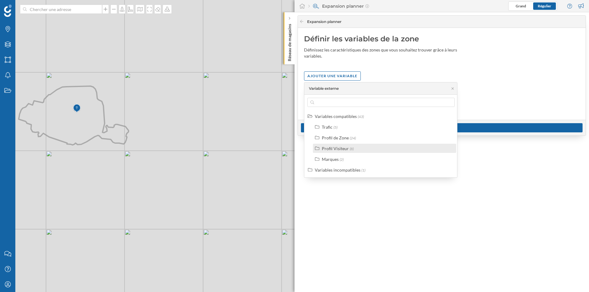
click at [343, 149] on div "Profil Visiteur" at bounding box center [335, 148] width 27 height 5
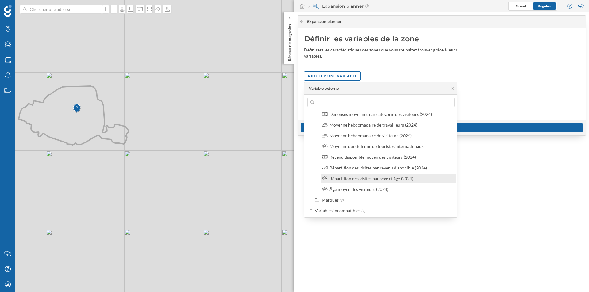
scroll to position [45, 0]
click at [355, 180] on div "Répartition des visites par sexe et âge (2024)" at bounding box center [371, 178] width 84 height 5
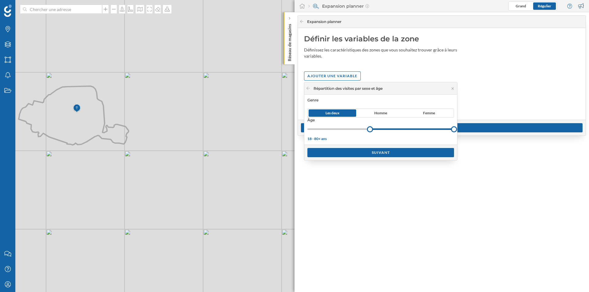
drag, startPoint x: 307, startPoint y: 128, endPoint x: 370, endPoint y: 131, distance: 62.9
click at [370, 131] on div at bounding box center [370, 129] width 6 height 6
drag, startPoint x: 453, startPoint y: 127, endPoint x: 412, endPoint y: 134, distance: 42.2
click at [412, 134] on div "Genre Les deux Homme Femme Âge 18 - 40 ans" at bounding box center [380, 120] width 153 height 50
click at [387, 154] on div "Suivant" at bounding box center [380, 152] width 147 height 9
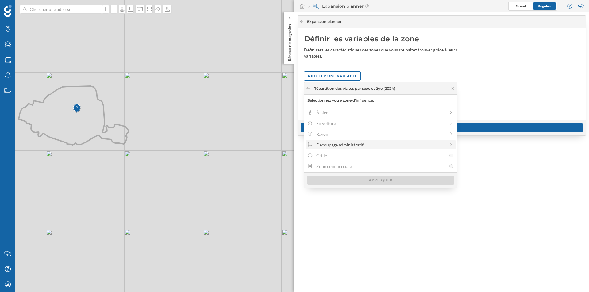
click at [364, 143] on div "Découpage administratif" at bounding box center [380, 145] width 129 height 6
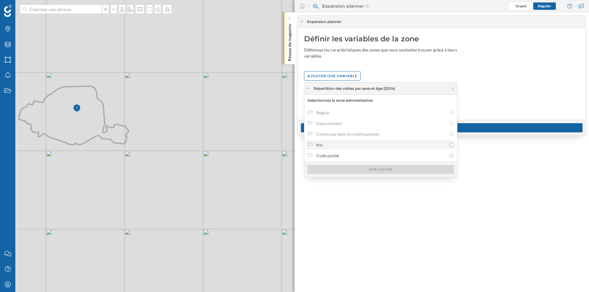
click at [379, 146] on div "Iris" at bounding box center [381, 145] width 130 height 6
click at [449, 146] on input "Iris" at bounding box center [451, 145] width 4 height 4
radio input "true"
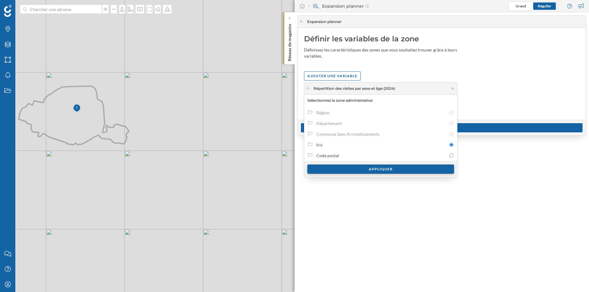
click at [377, 168] on div "Appliquer" at bounding box center [380, 169] width 147 height 9
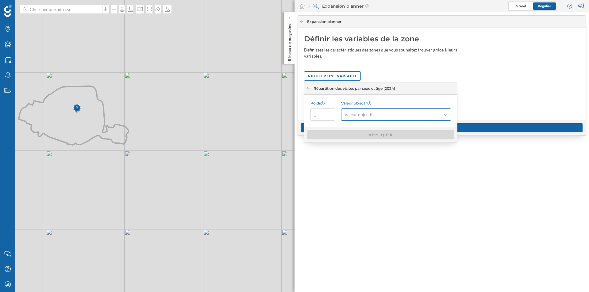
click at [400, 113] on span "Valeur objectif" at bounding box center [392, 115] width 96 height 6
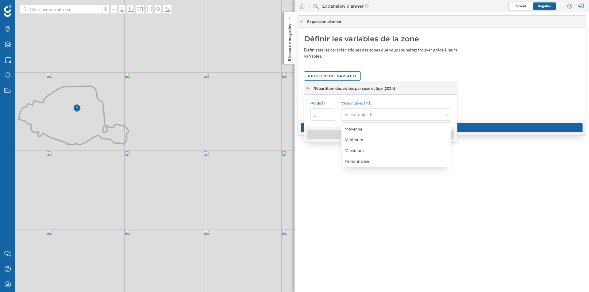
click at [309, 88] on icon at bounding box center [308, 88] width 5 height 4
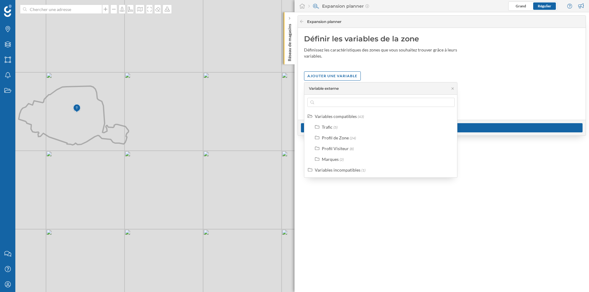
click at [309, 88] on div "Variable externe" at bounding box center [324, 89] width 30 height 6
click at [331, 145] on label "Profil Visiteur (8)" at bounding box center [338, 148] width 32 height 6
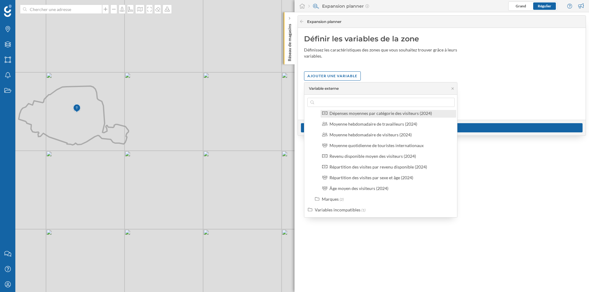
scroll to position [46, 0]
click at [348, 176] on div "Répartition des visites par sexe et âge (2024)" at bounding box center [371, 177] width 84 height 5
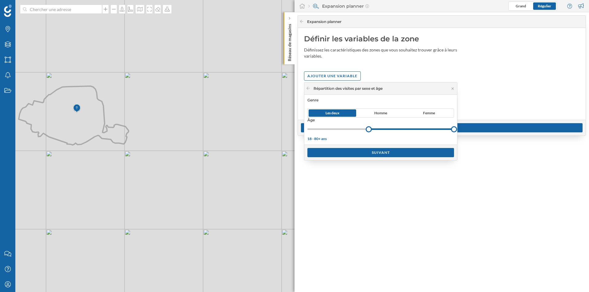
drag, startPoint x: 309, startPoint y: 129, endPoint x: 368, endPoint y: 129, distance: 59.2
click at [368, 129] on div at bounding box center [368, 129] width 6 height 6
drag, startPoint x: 451, startPoint y: 129, endPoint x: 409, endPoint y: 135, distance: 42.6
click at [409, 135] on div "Genre Les deux Homme Femme Âge 18 - 40 ans" at bounding box center [380, 120] width 153 height 50
click at [387, 155] on div "Suivant" at bounding box center [380, 152] width 147 height 9
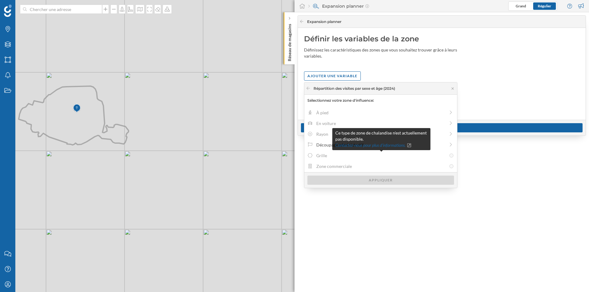
click at [387, 155] on div "Grille" at bounding box center [381, 155] width 130 height 6
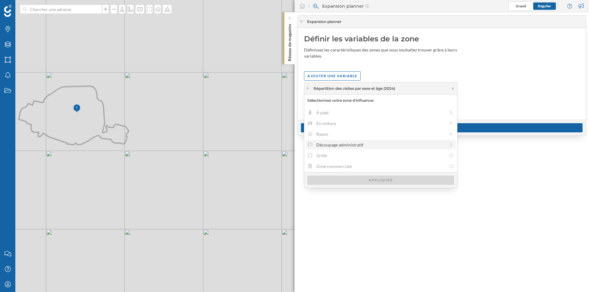
click at [324, 147] on div "Découpage administratif" at bounding box center [380, 145] width 129 height 6
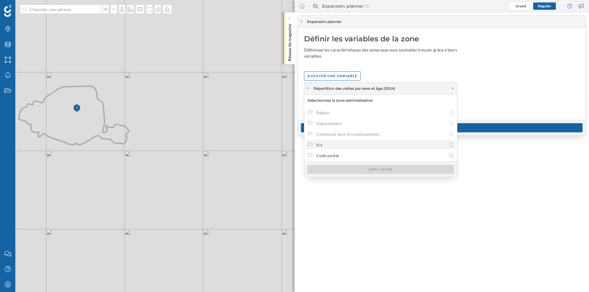
click at [324, 146] on div "Iris" at bounding box center [381, 145] width 130 height 6
click at [449, 146] on input "Iris" at bounding box center [451, 145] width 4 height 4
radio input "true"
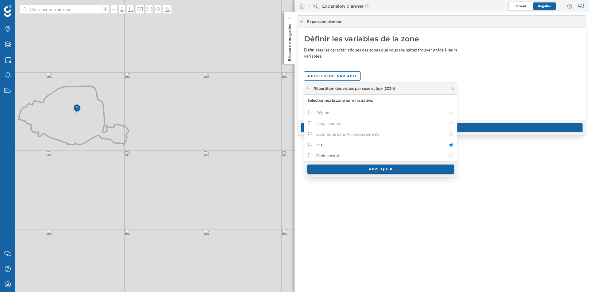
click at [344, 168] on div "Appliquer" at bounding box center [380, 169] width 147 height 9
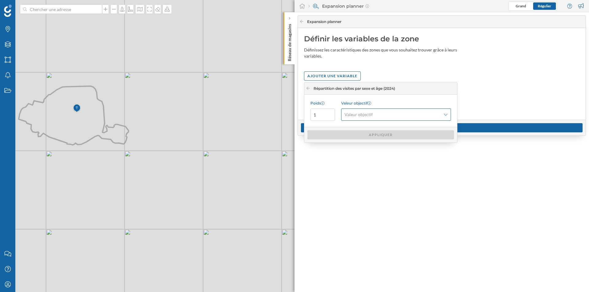
click at [389, 115] on span "Valeur objectif" at bounding box center [392, 115] width 96 height 6
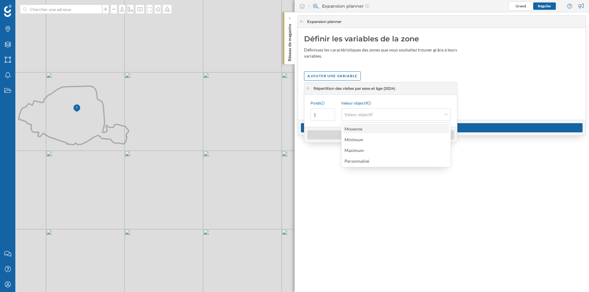
click at [389, 127] on div "Moyenne" at bounding box center [395, 129] width 102 height 6
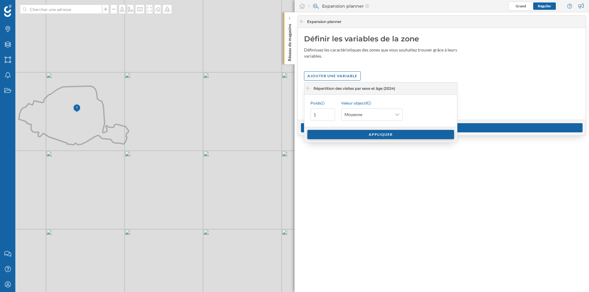
click at [376, 132] on div "Appliquer" at bounding box center [380, 134] width 147 height 9
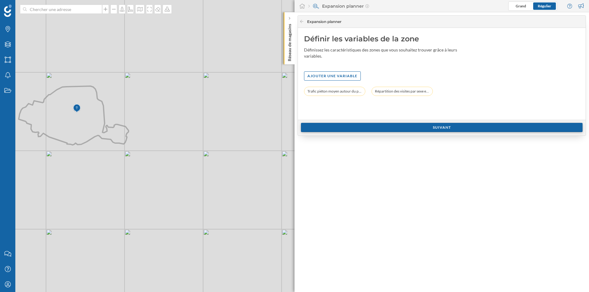
click at [381, 126] on div "Suivant" at bounding box center [441, 127] width 281 height 9
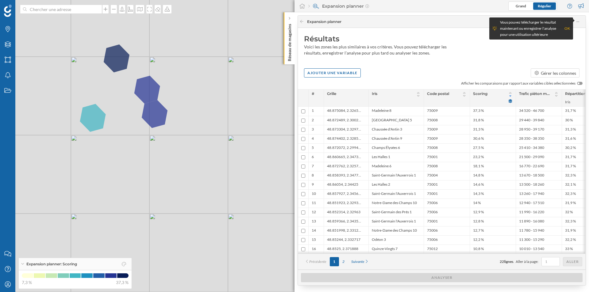
drag, startPoint x: 68, startPoint y: 117, endPoint x: 147, endPoint y: 158, distance: 89.2
click at [147, 158] on icon at bounding box center [373, 182] width 709 height 353
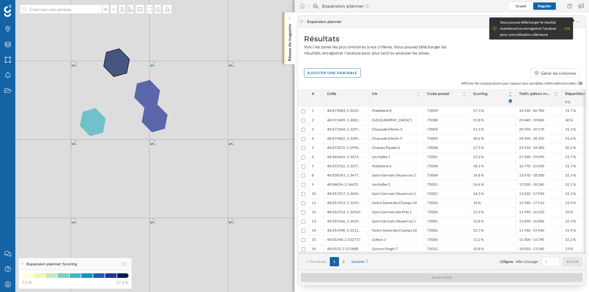
click at [116, 63] on icon at bounding box center [294, 146] width 709 height 353
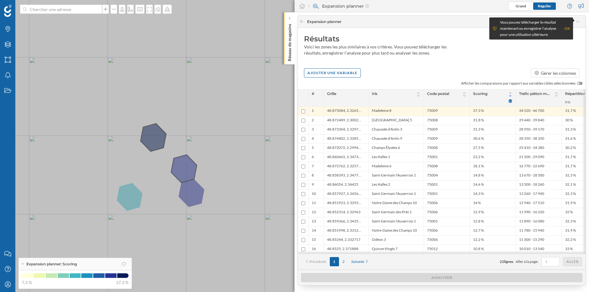
click at [190, 176] on icon at bounding box center [294, 146] width 709 height 353
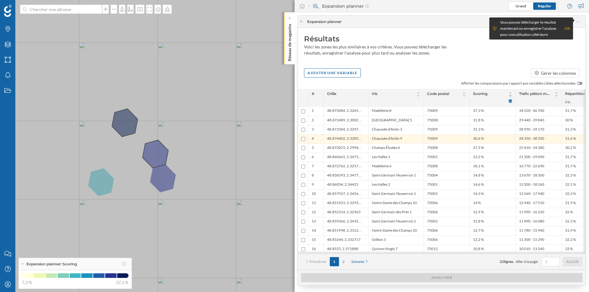
click at [127, 121] on icon at bounding box center [294, 146] width 709 height 353
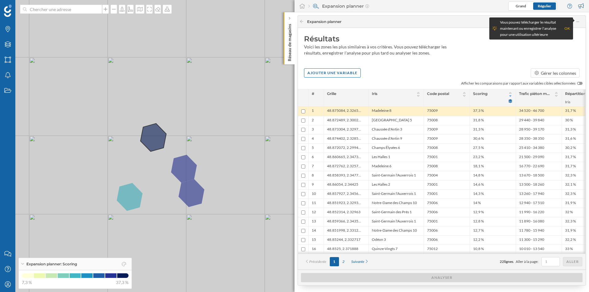
click at [303, 112] on input "checkbox" at bounding box center [303, 111] width 4 height 4
checkbox input "true"
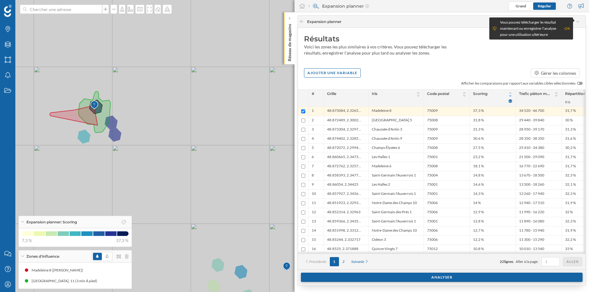
click at [350, 281] on div "Analyser" at bounding box center [441, 277] width 281 height 9
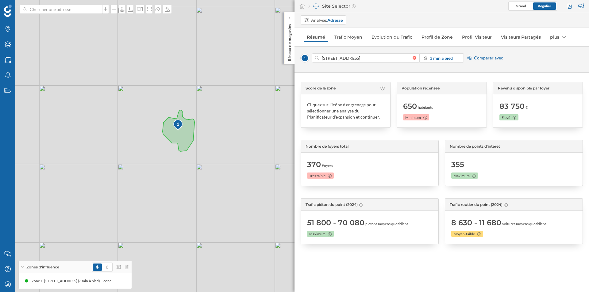
drag, startPoint x: 80, startPoint y: 149, endPoint x: 177, endPoint y: 168, distance: 98.5
click at [177, 168] on div "1 © Mapbox © OpenStreetMap Improve this map" at bounding box center [294, 146] width 589 height 292
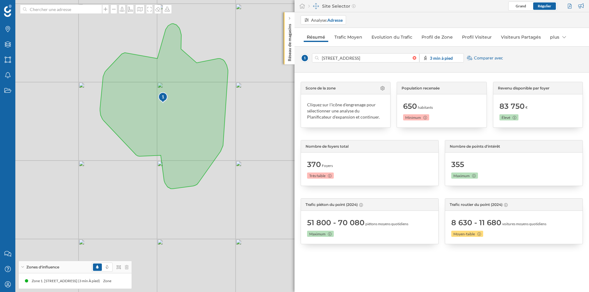
drag, startPoint x: 151, startPoint y: 162, endPoint x: 61, endPoint y: 145, distance: 92.0
click at [61, 145] on div "1 © Mapbox © OpenStreetMap Improve this map" at bounding box center [294, 146] width 589 height 292
click at [356, 36] on link "Trafic Moyen" at bounding box center [348, 37] width 34 height 10
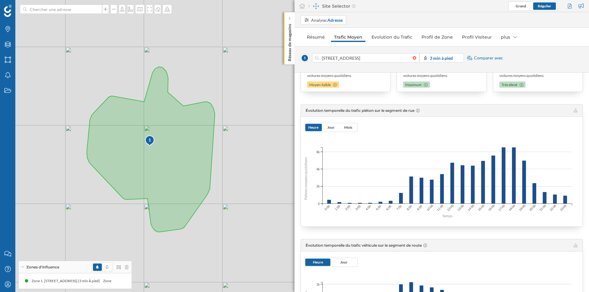
scroll to position [109, 0]
click at [330, 130] on span "Jour" at bounding box center [330, 127] width 17 height 7
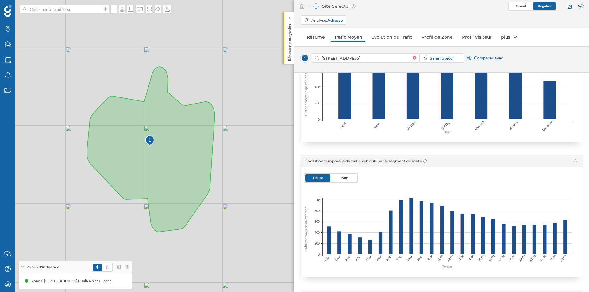
scroll to position [209, 0]
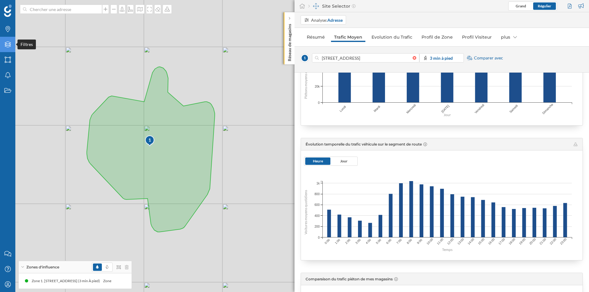
click at [9, 40] on div "Filtres" at bounding box center [7, 44] width 15 height 15
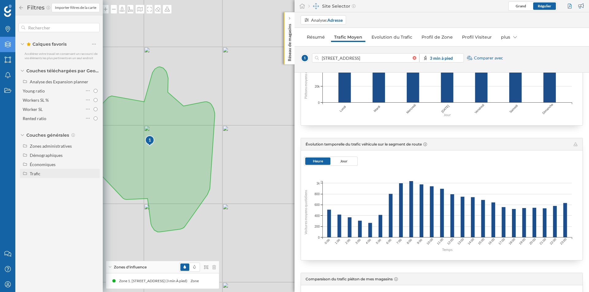
click at [31, 173] on div "Trafic" at bounding box center [35, 173] width 11 height 5
click at [35, 192] on div "Piéton" at bounding box center [38, 191] width 13 height 5
click at [93, 192] on input "Piéton" at bounding box center [95, 192] width 4 height 4
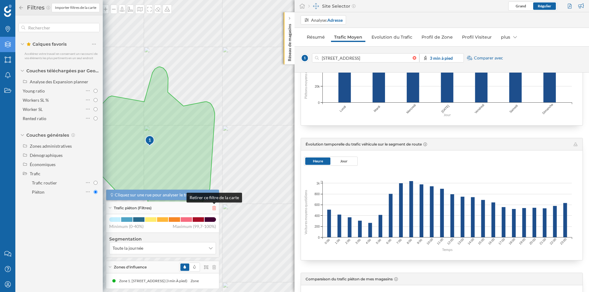
click at [214, 206] on icon at bounding box center [214, 208] width 4 height 4
radio input "false"
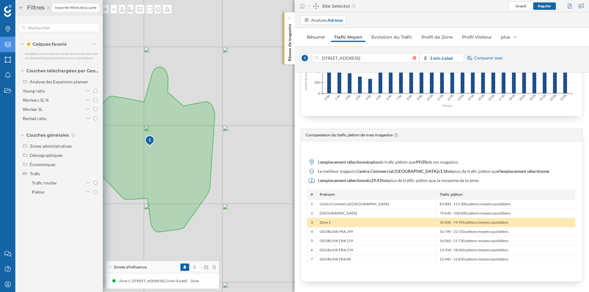
scroll to position [353, 0]
click at [19, 8] on icon at bounding box center [21, 8] width 6 height 4
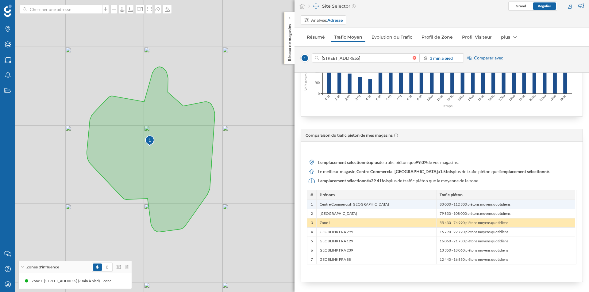
click at [366, 205] on div "Centre Commercial [GEOGRAPHIC_DATA]" at bounding box center [376, 204] width 120 height 9
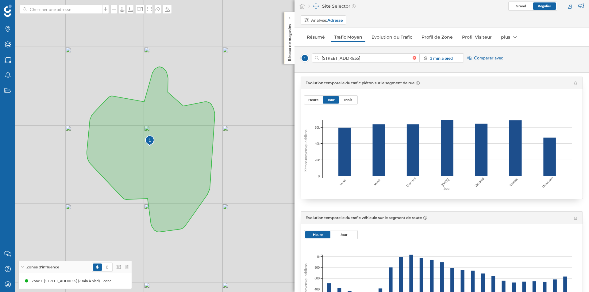
scroll to position [128, 0]
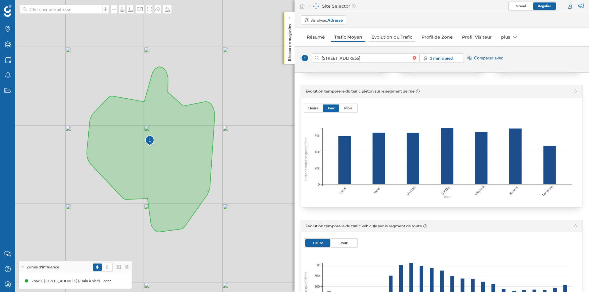
click at [399, 39] on link "Evolution du Trafic" at bounding box center [391, 37] width 47 height 10
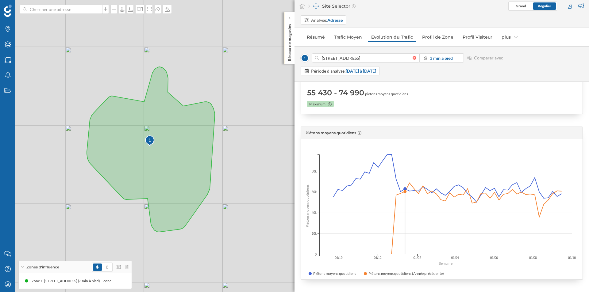
scroll to position [37, 0]
click at [437, 38] on link "Profil de Zone" at bounding box center [437, 37] width 37 height 10
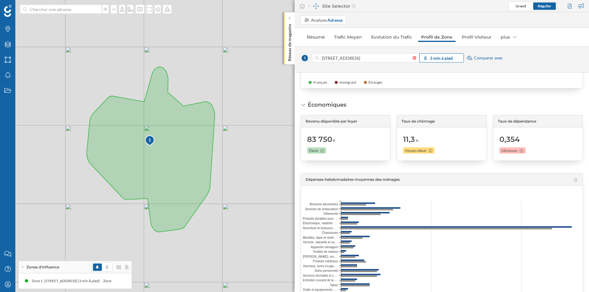
scroll to position [623, 0]
click at [472, 36] on link "Profil Visiteur" at bounding box center [476, 37] width 36 height 10
